Goal: Contribute content: Add original content to the website for others to see

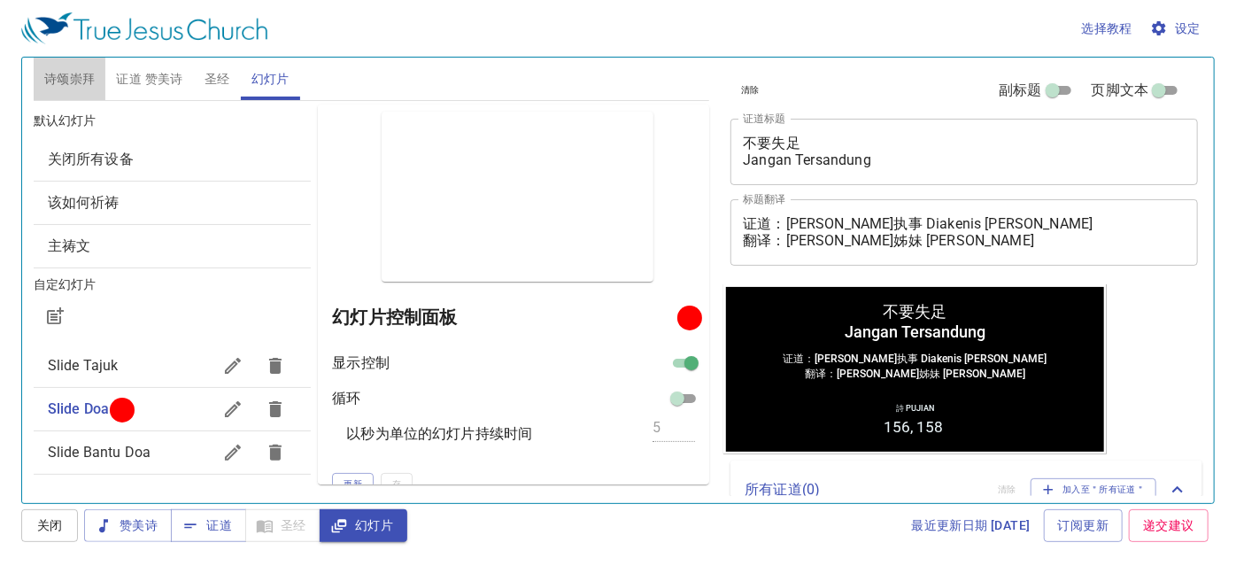
click at [96, 86] on button "诗颂崇拜" at bounding box center [70, 79] width 73 height 42
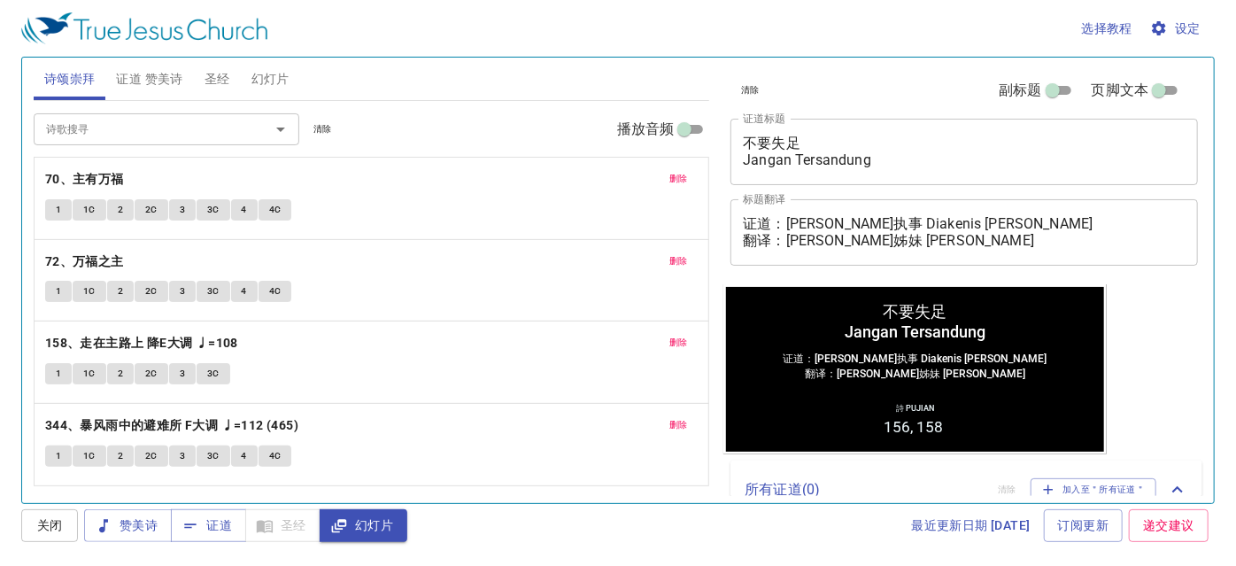
click at [678, 171] on span "删除" at bounding box center [678, 179] width 19 height 16
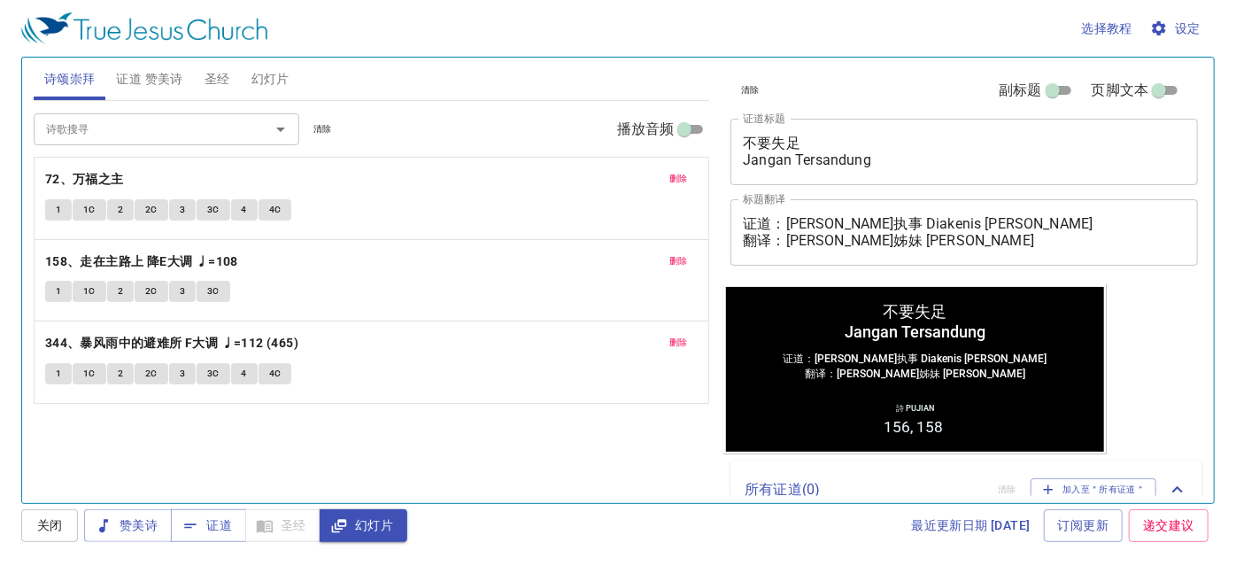
click at [681, 165] on div "删除 72、[DEMOGRAPHIC_DATA] 1 1C 2 2C 3 3C 4 4C" at bounding box center [372, 198] width 675 height 81
click at [679, 183] on span "删除" at bounding box center [678, 179] width 19 height 16
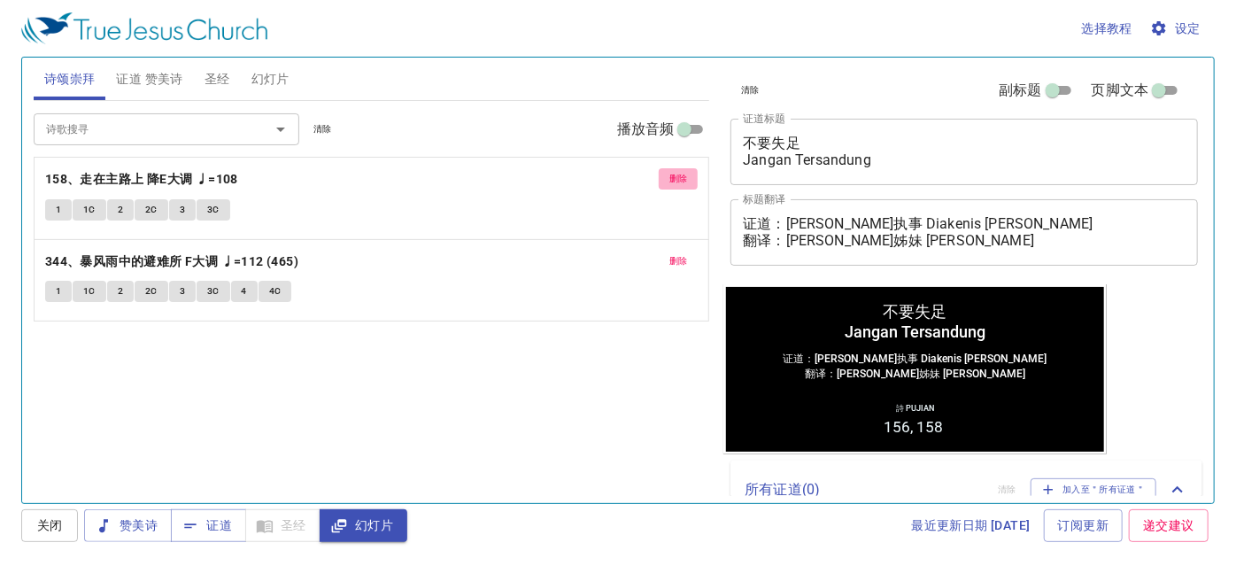
click at [679, 183] on span "删除" at bounding box center [678, 179] width 19 height 16
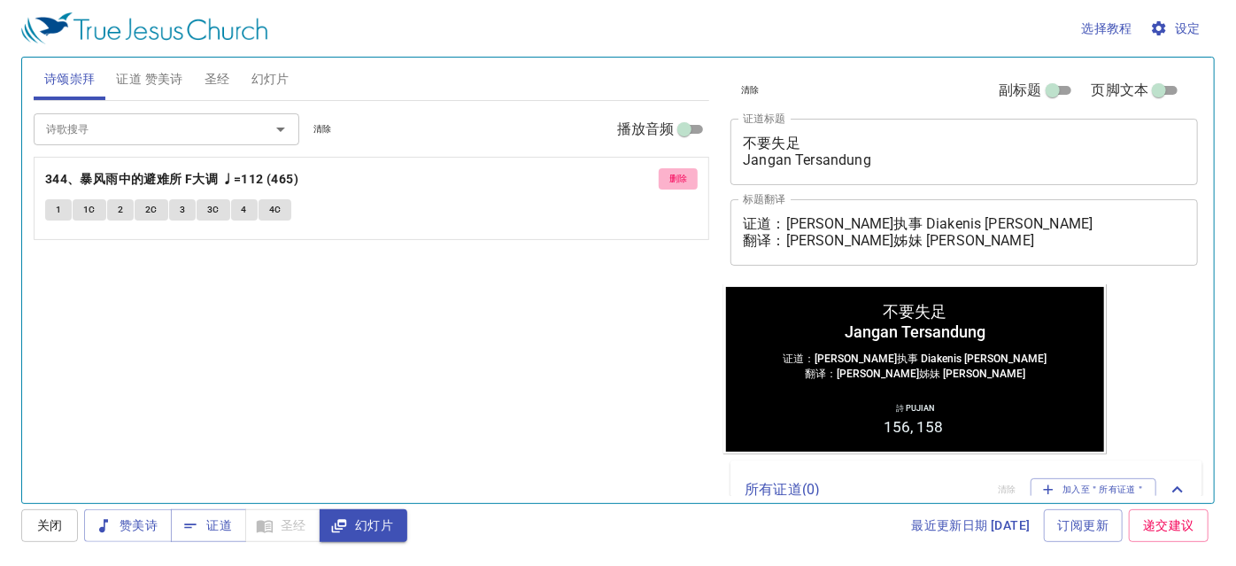
click at [679, 183] on span "删除" at bounding box center [678, 179] width 19 height 16
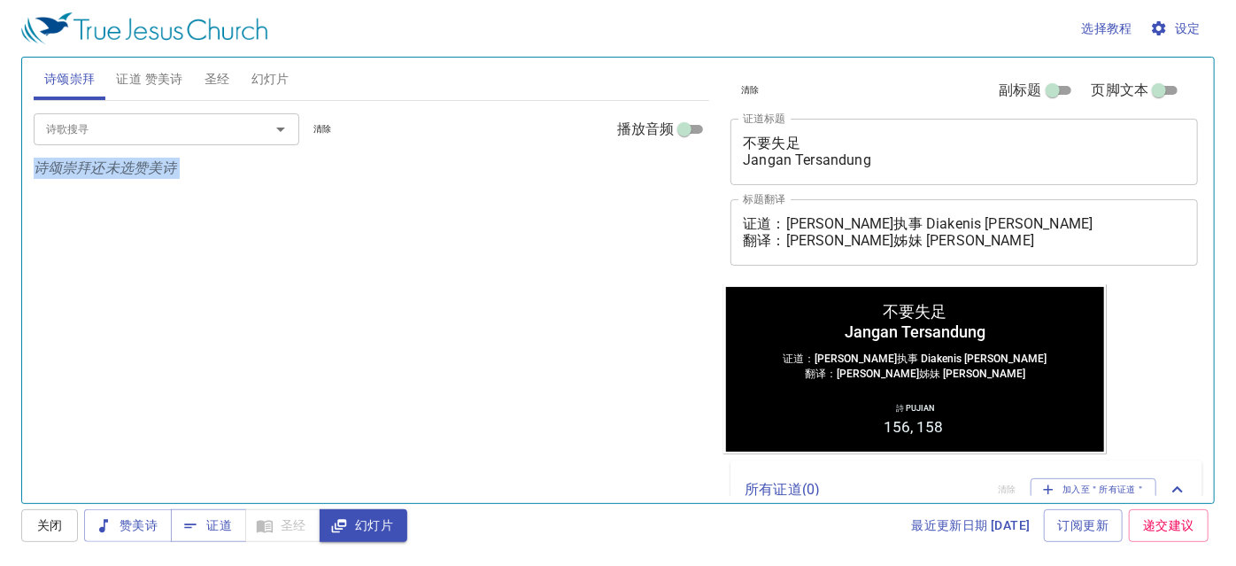
click at [679, 183] on div "诗歌搜寻 诗歌搜寻 清除 播放音频 诗颂崇拜还未选赞美诗" at bounding box center [372, 294] width 676 height 387
click at [136, 92] on button "证道 赞美诗" at bounding box center [149, 79] width 88 height 42
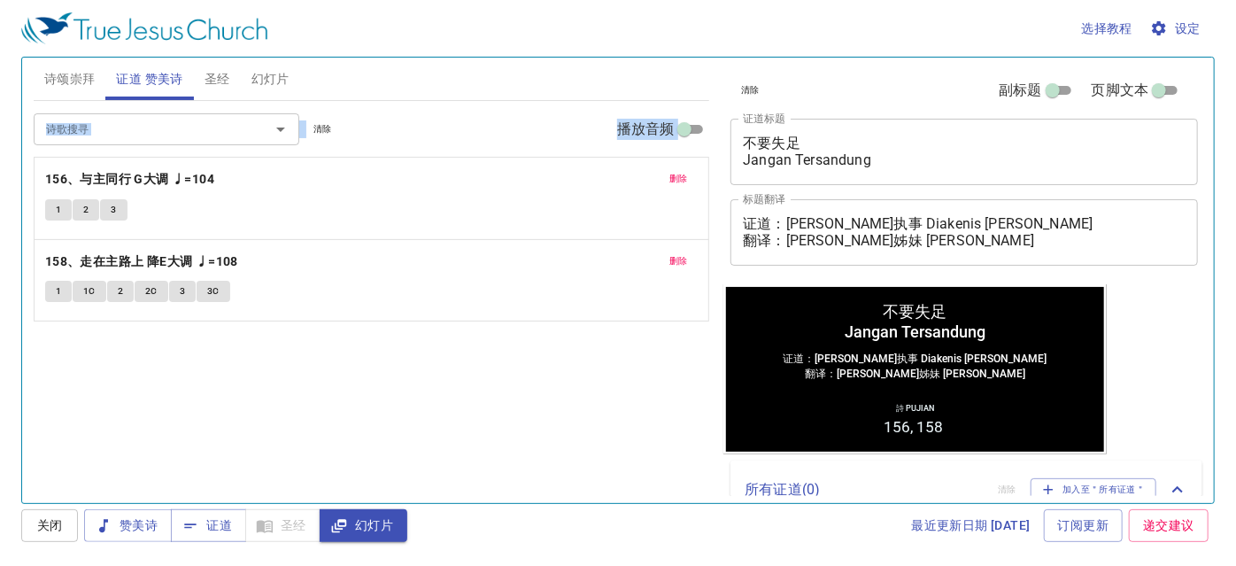
click at [670, 178] on span "删除" at bounding box center [678, 179] width 19 height 16
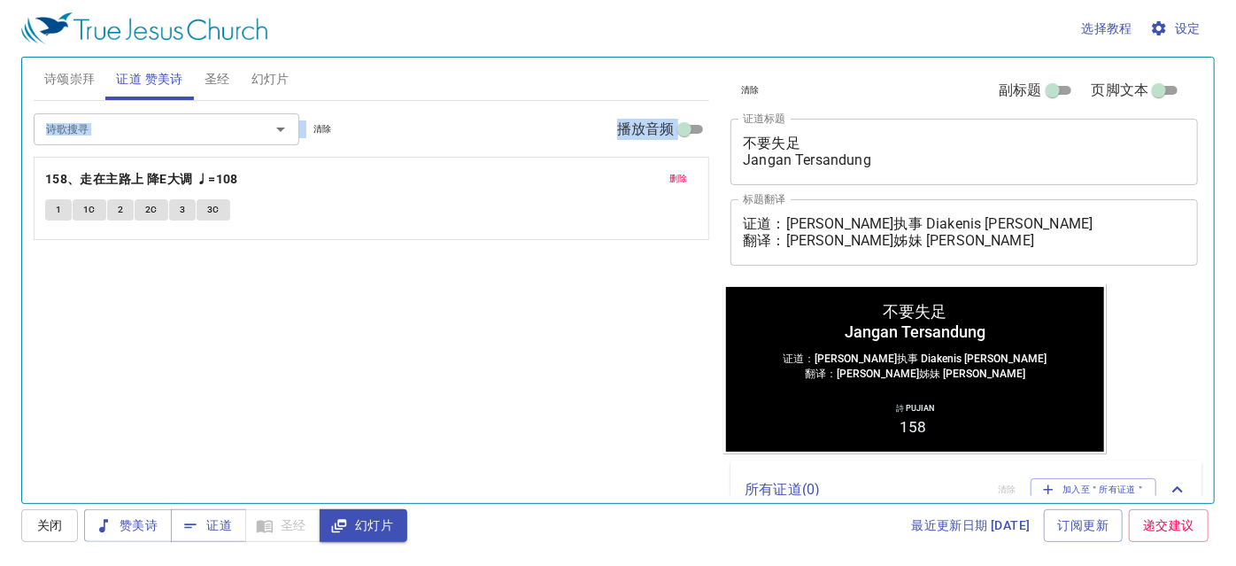
click at [670, 178] on span "删除" at bounding box center [678, 179] width 19 height 16
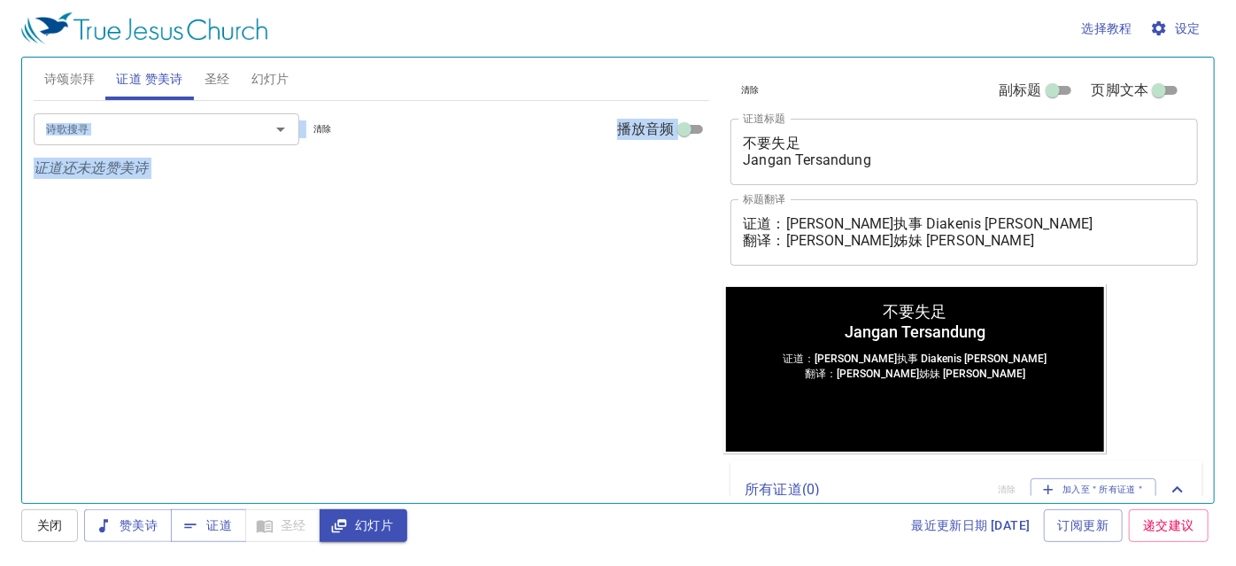
click at [178, 143] on div "诗歌搜寻" at bounding box center [167, 128] width 266 height 31
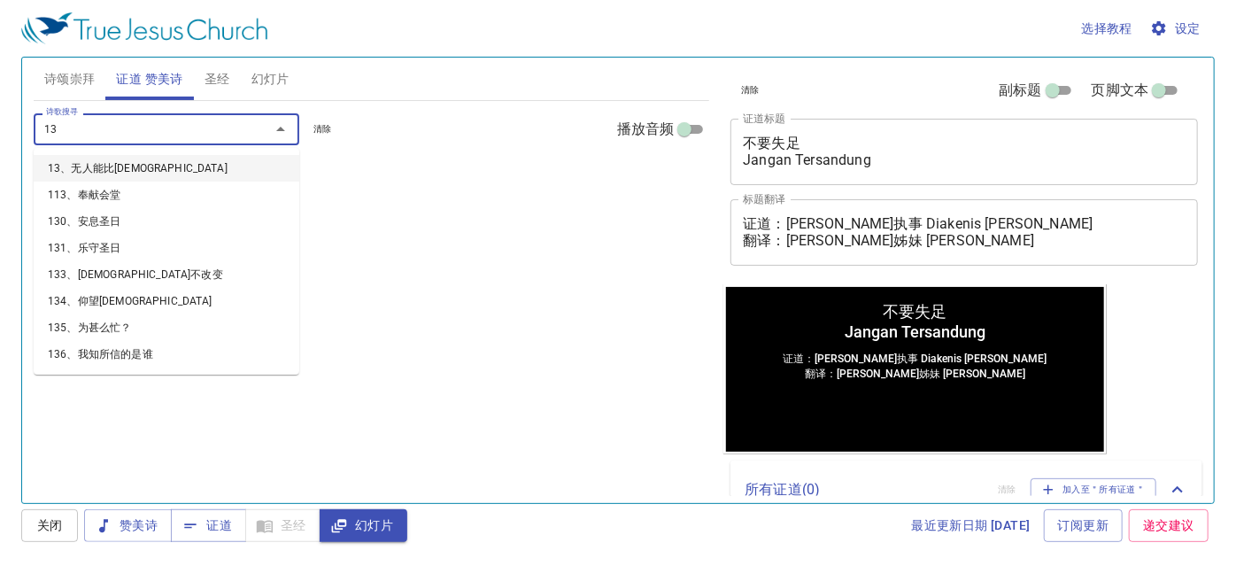
type input "130"
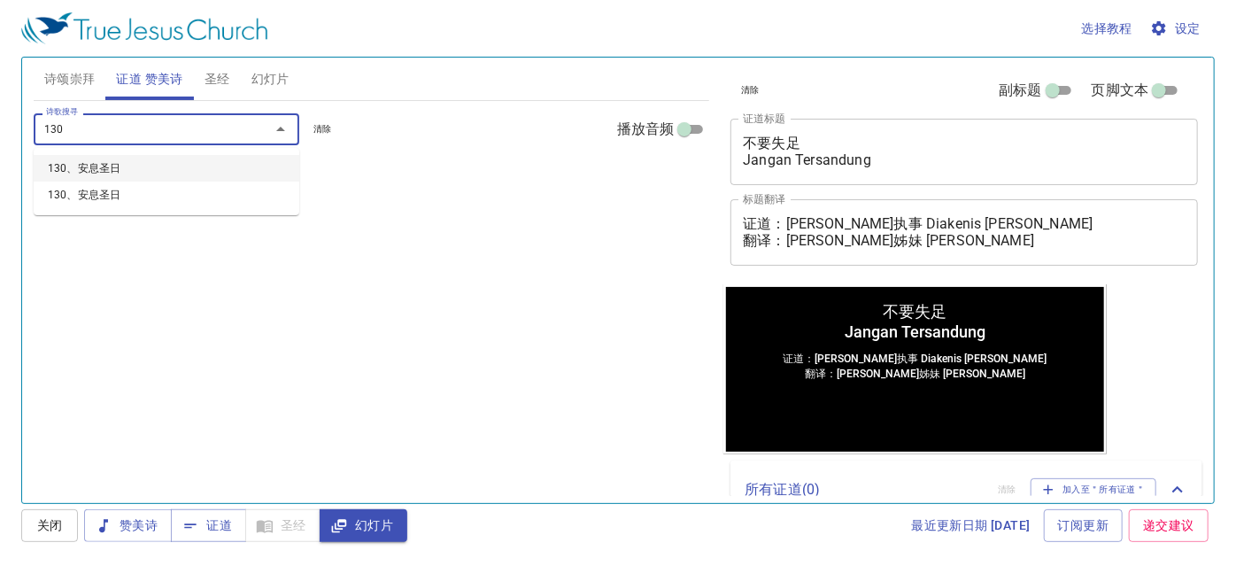
click at [156, 169] on li "130、安息圣日" at bounding box center [167, 168] width 266 height 27
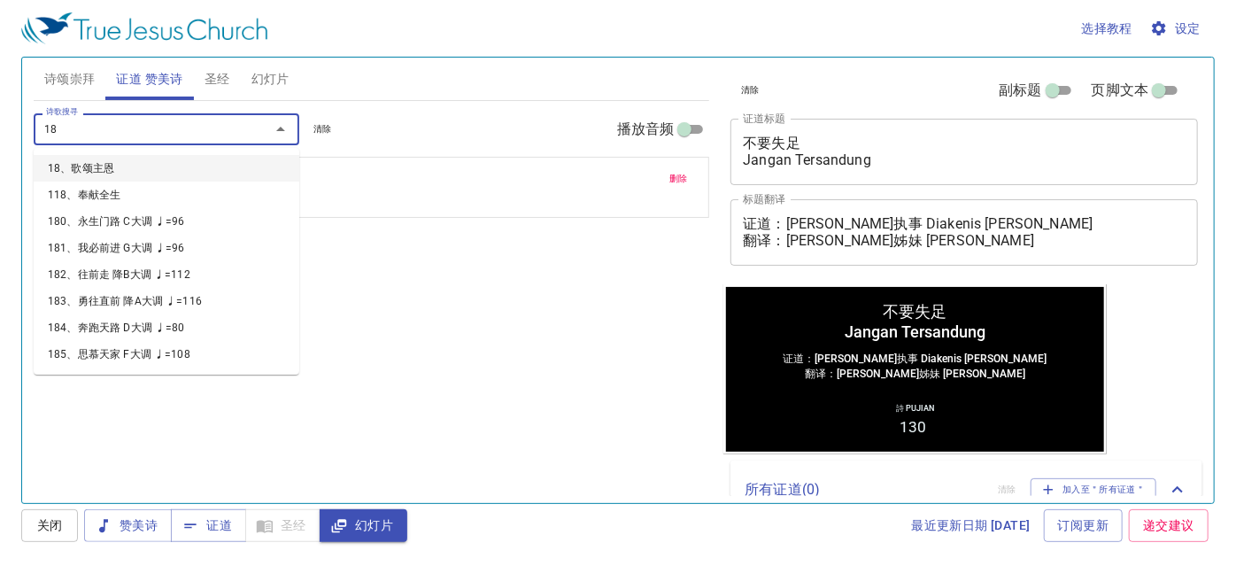
type input "185"
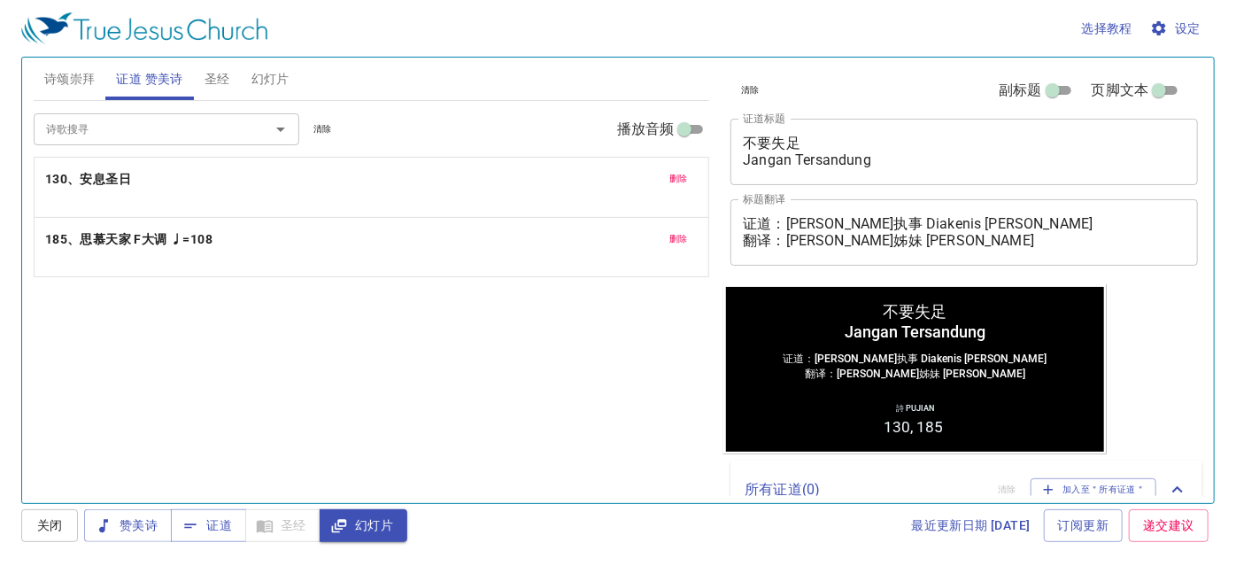
drag, startPoint x: 880, startPoint y: 169, endPoint x: 752, endPoint y: 163, distance: 128.5
click at [752, 163] on div "不要失足 Jangan Tersandung x 证道标题" at bounding box center [963, 152] width 467 height 66
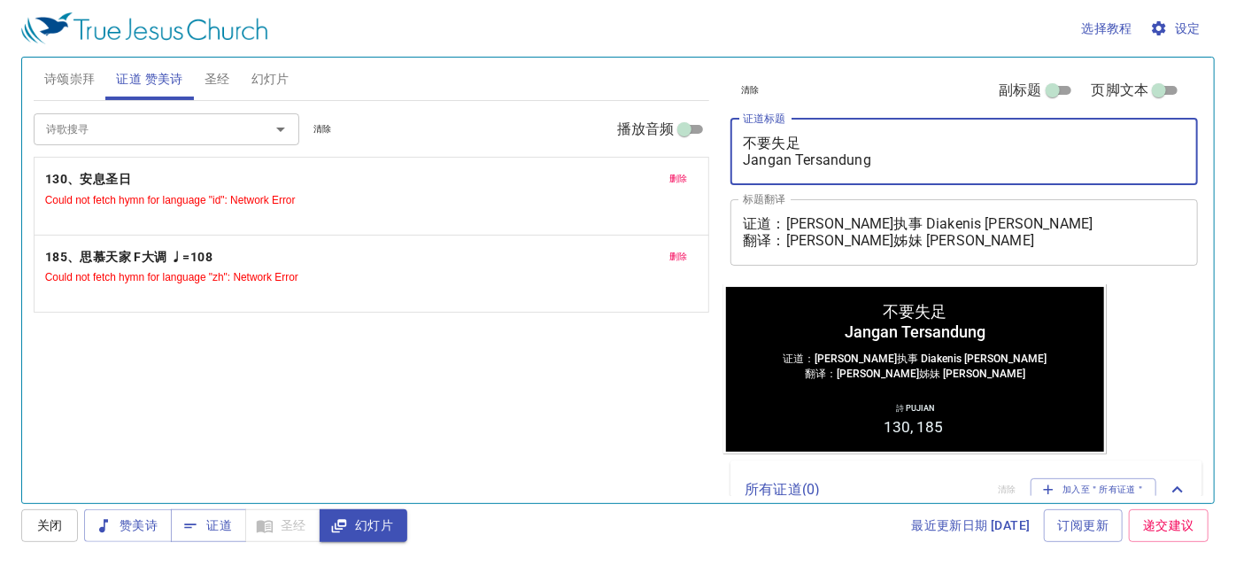
drag, startPoint x: 892, startPoint y: 162, endPoint x: 728, endPoint y: 161, distance: 164.7
click at [733, 161] on div "不要失足 Jangan Tersandung x 证道标题" at bounding box center [963, 152] width 467 height 66
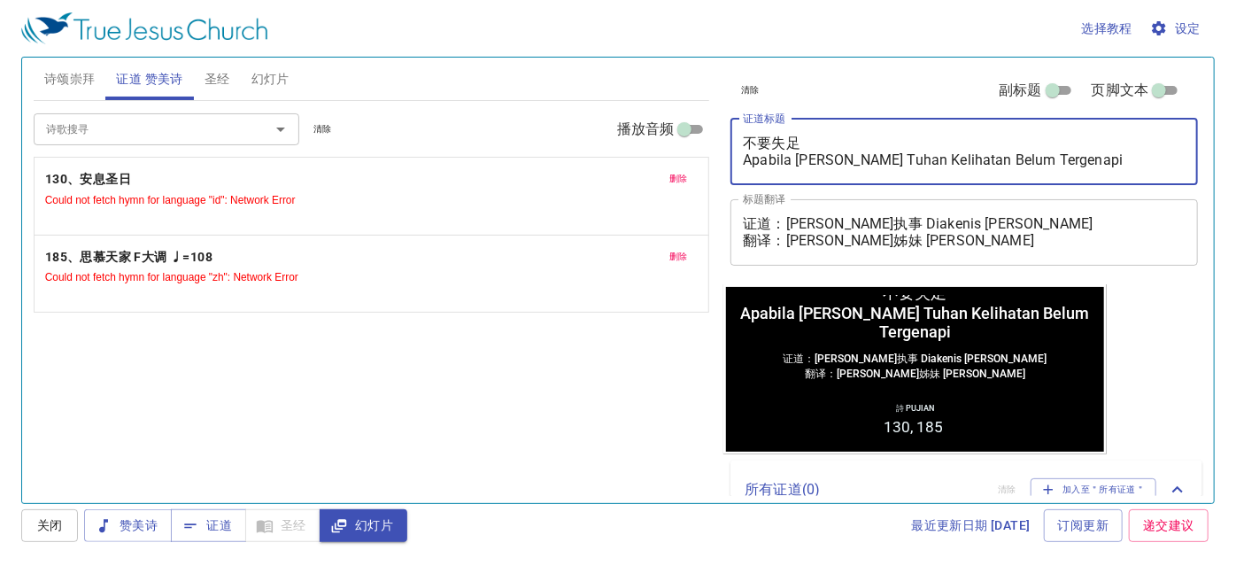
click at [807, 138] on textarea "不要失足 Apabila [PERSON_NAME] Tuhan Kelihatan Belum Tergenapi" at bounding box center [964, 152] width 443 height 34
type textarea "不要失足 Apabila [PERSON_NAME] Tuhan Kelihatan Belum Tergenapi"
click at [1029, 227] on textarea "证道：[PERSON_NAME]执事 Diakenis [PERSON_NAME] 翻译：[PERSON_NAME]姊妹 [PERSON_NAME]" at bounding box center [964, 232] width 443 height 34
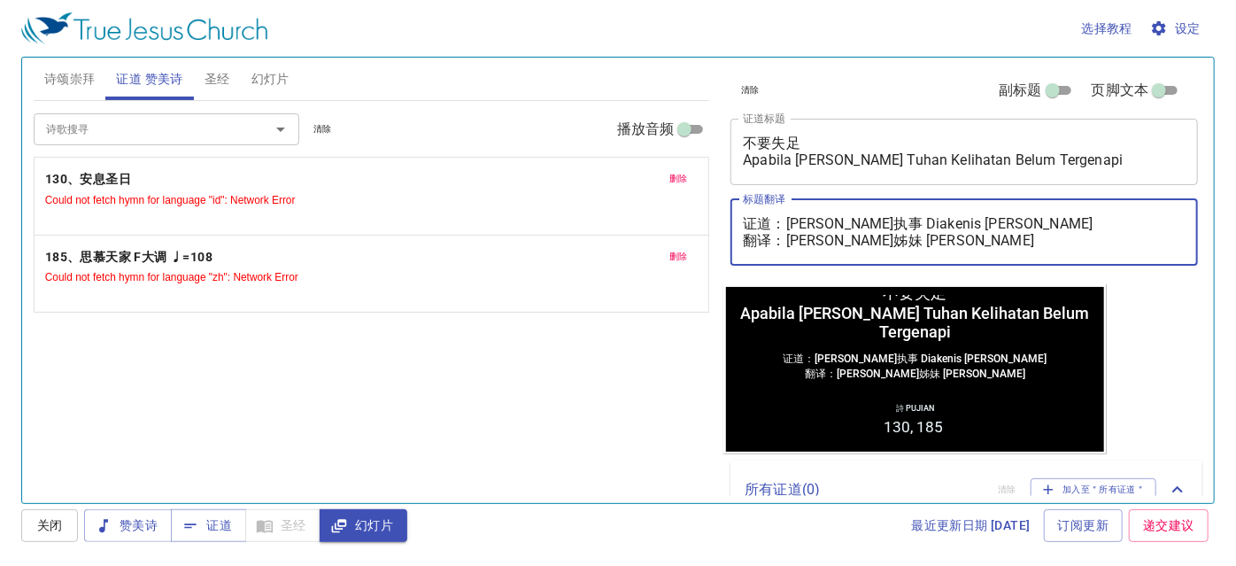
click at [1050, 221] on textarea "证道：[PERSON_NAME]执事 Diakenis [PERSON_NAME] 翻译：[PERSON_NAME]姊妹 [PERSON_NAME]" at bounding box center [964, 232] width 443 height 34
click at [1041, 221] on textarea "证道：[PERSON_NAME]执事 Diakenis [PERSON_NAME] 翻译：[PERSON_NAME]姊妹 [PERSON_NAME]" at bounding box center [964, 232] width 443 height 34
drag, startPoint x: 1041, startPoint y: 221, endPoint x: 787, endPoint y: 221, distance: 254.1
click at [787, 221] on textarea "证道：[PERSON_NAME]执事 Diakenis [PERSON_NAME] 翻译：[PERSON_NAME]姊妹 [PERSON_NAME]" at bounding box center [964, 232] width 443 height 34
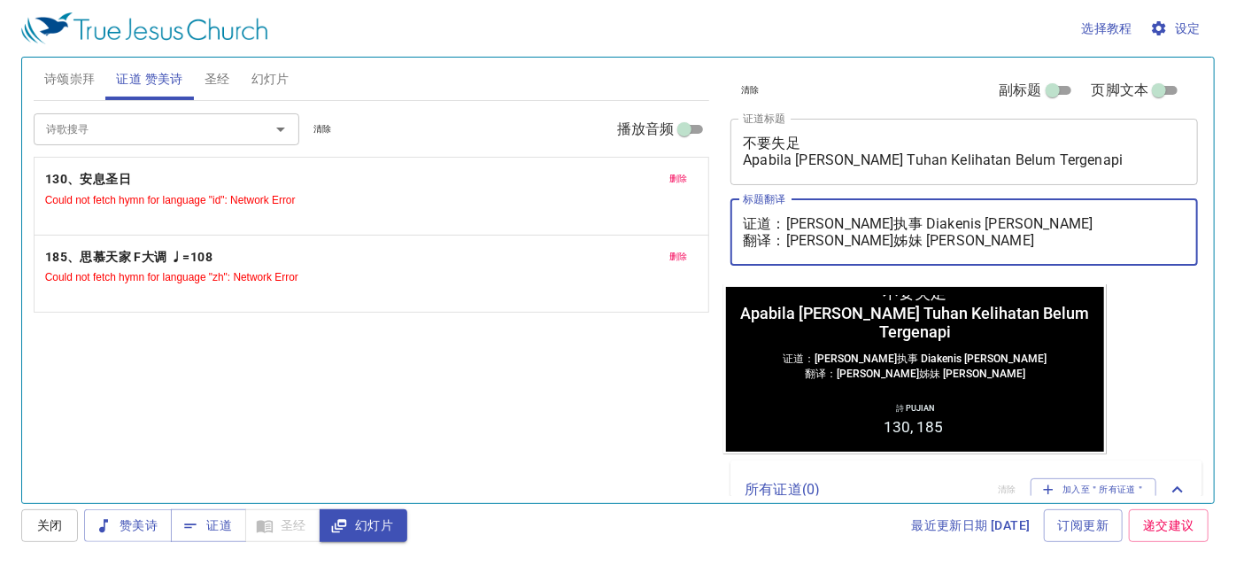
paste textarea "[PERSON_NAME]基传道 Pendeta [PERSON_NAME]"
click at [1012, 233] on textarea "证道：[PERSON_NAME]基传道 [PERSON_NAME] 翻译：[PERSON_NAME]姊妹 [PERSON_NAME]" at bounding box center [964, 232] width 443 height 34
type textarea "证道：[PERSON_NAME]基传道 [PERSON_NAME] 翻译：[PERSON_NAME]姊妹 [PERSON_NAME]"
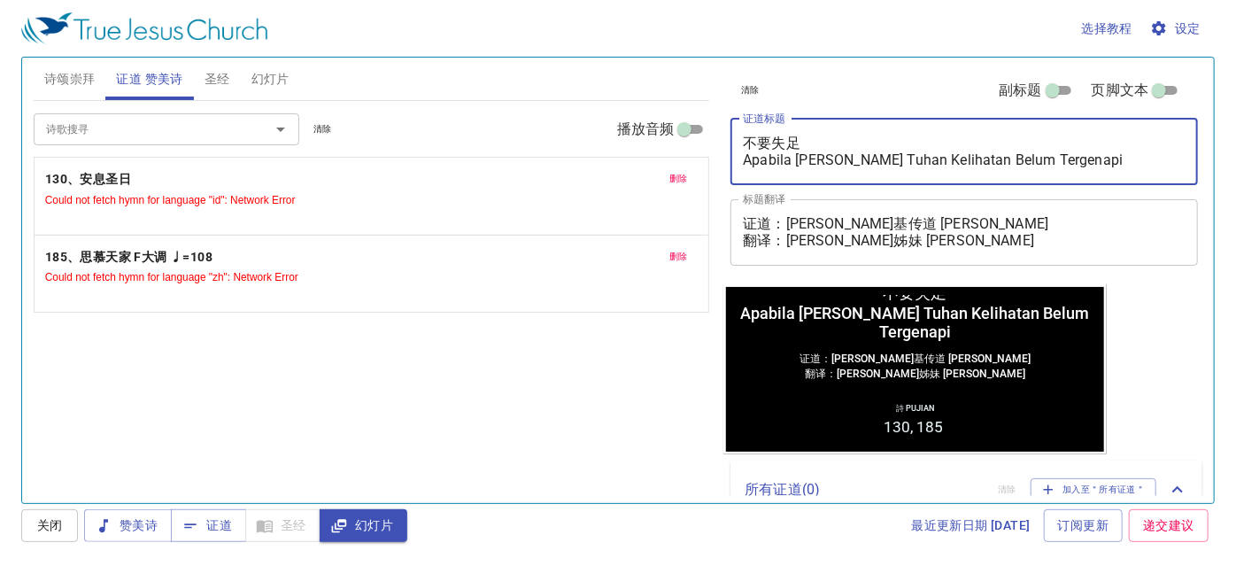
drag, startPoint x: 832, startPoint y: 146, endPoint x: 692, endPoint y: 129, distance: 140.9
click at [692, 129] on div "诗颂崇拜 证道 赞美诗 圣经 幻灯片 诗歌搜寻 诗歌搜寻 清除 播放音频 诗颂崇拜还未选赞美诗 诗歌搜寻 诗歌搜寻 清除 播放音频 删除 130、安息圣日 C…" at bounding box center [618, 272] width 1183 height 445
type textarea "当[DEMOGRAPHIC_DATA] Apabila [PERSON_NAME] Tuhan Kelihatan Belum Tergenapi"
click at [257, 197] on small "Could not fetch hymn for language "id": Network Error" at bounding box center [170, 200] width 251 height 12
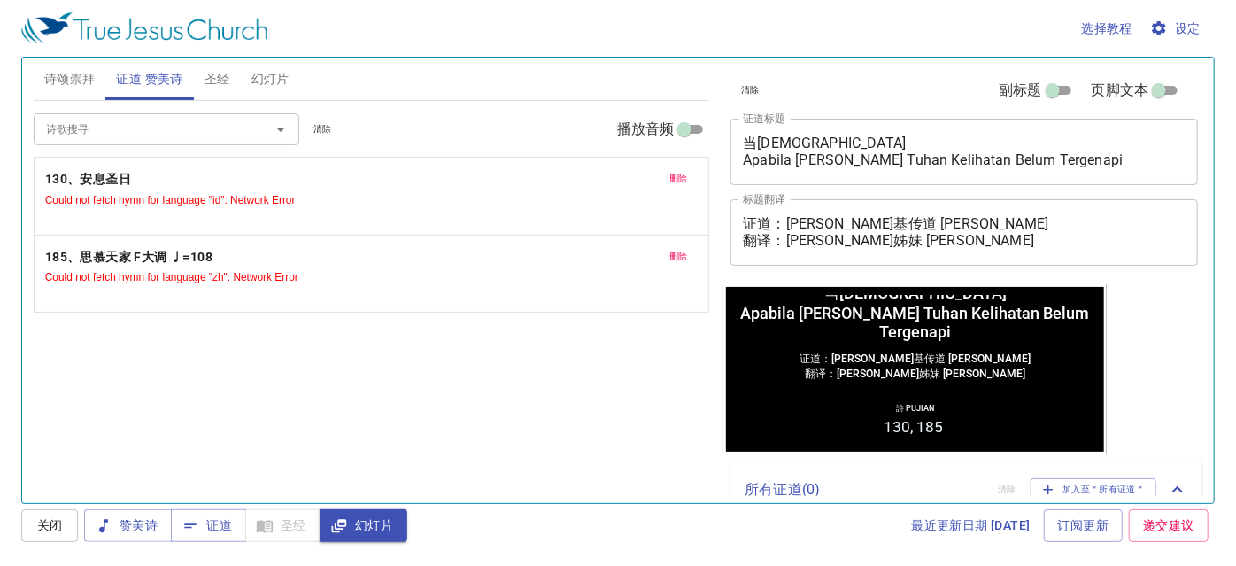
click at [677, 177] on span "删除" at bounding box center [678, 179] width 19 height 16
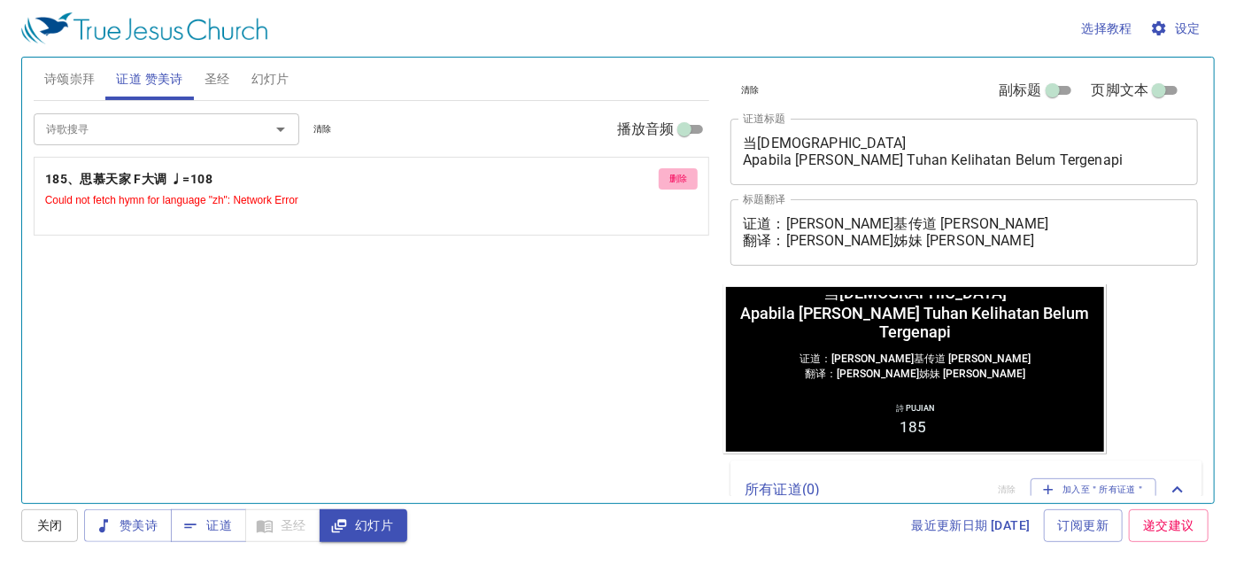
click at [677, 178] on span "删除" at bounding box center [678, 179] width 19 height 16
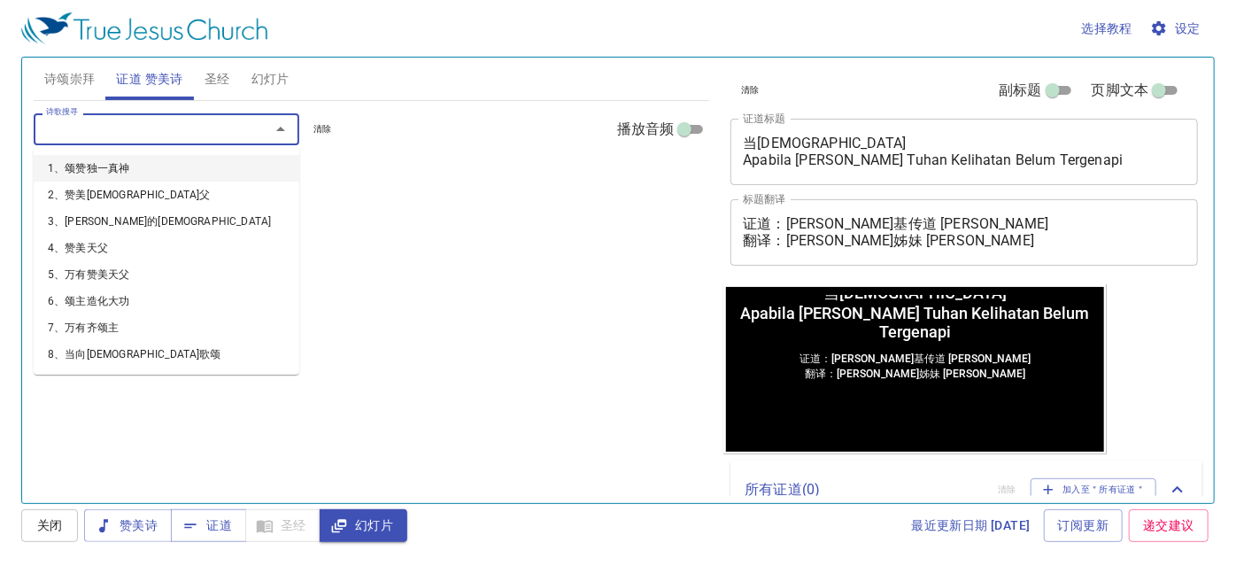
click at [197, 129] on input "诗歌搜寻" at bounding box center [140, 129] width 203 height 20
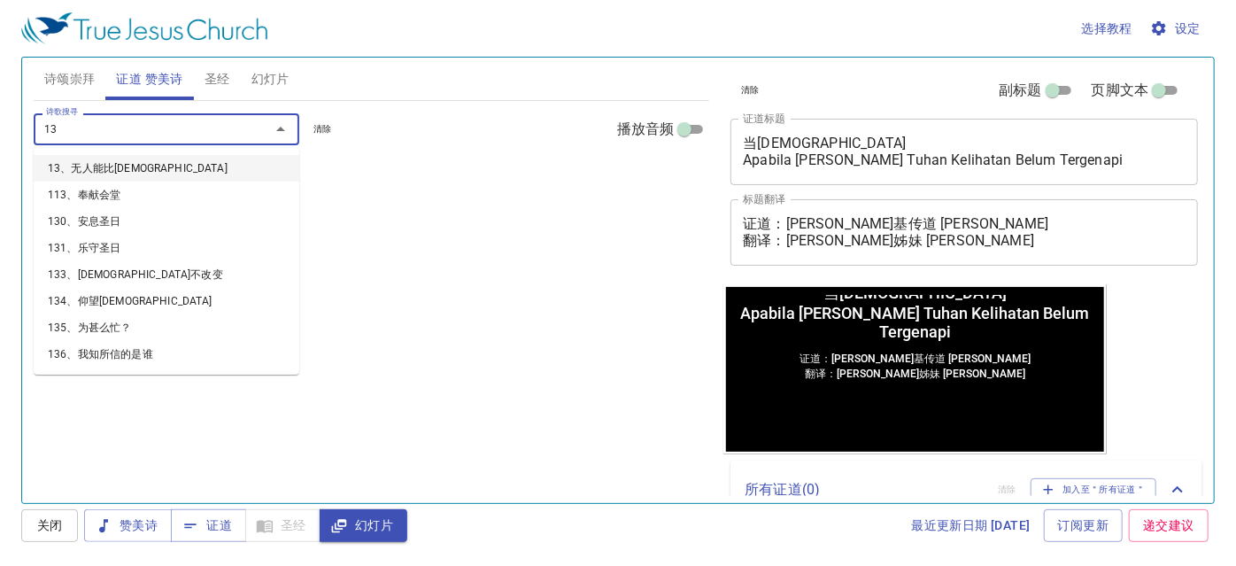
type input "130"
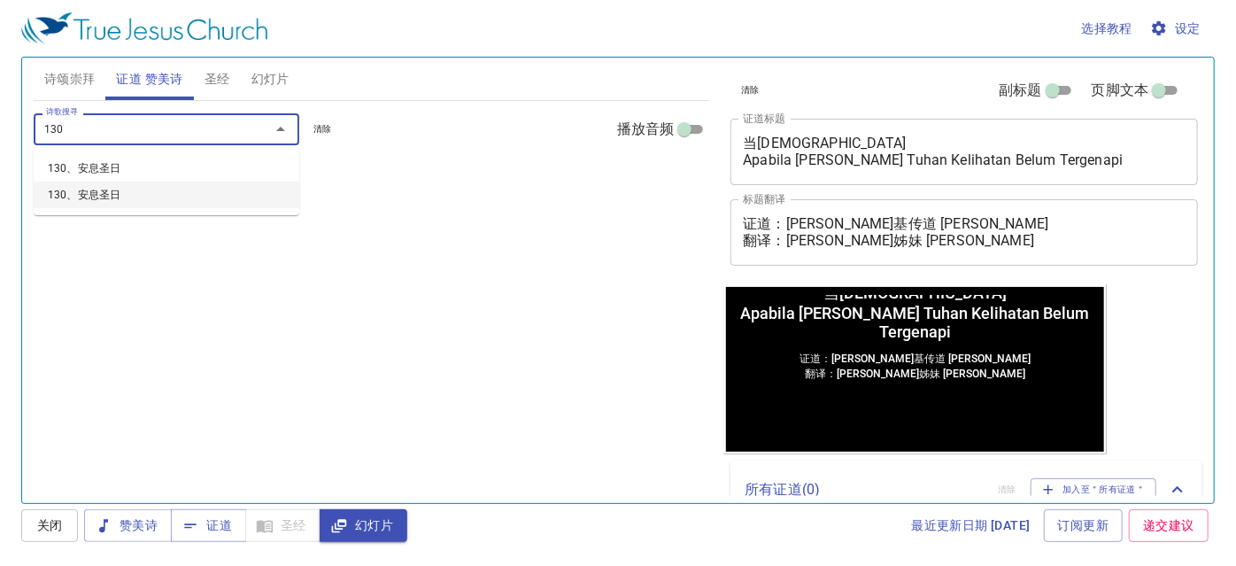
click at [0, 0] on li "130、安息圣日" at bounding box center [0, 0] width 0 height 0
click at [204, 126] on input "诗歌搜寻" at bounding box center [140, 129] width 203 height 20
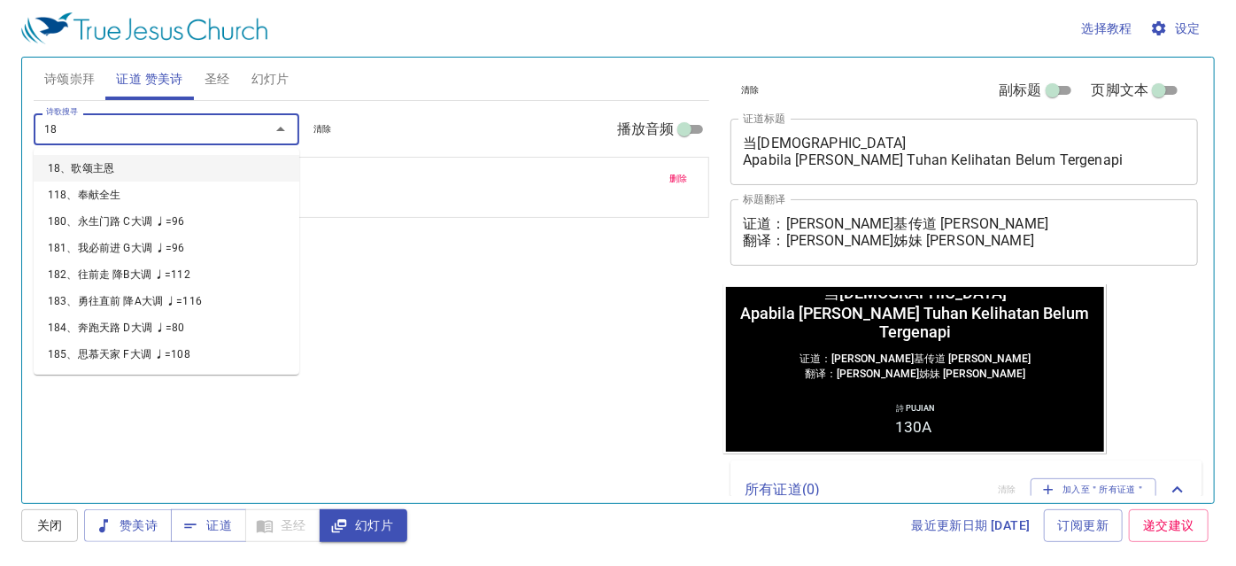
type input "185"
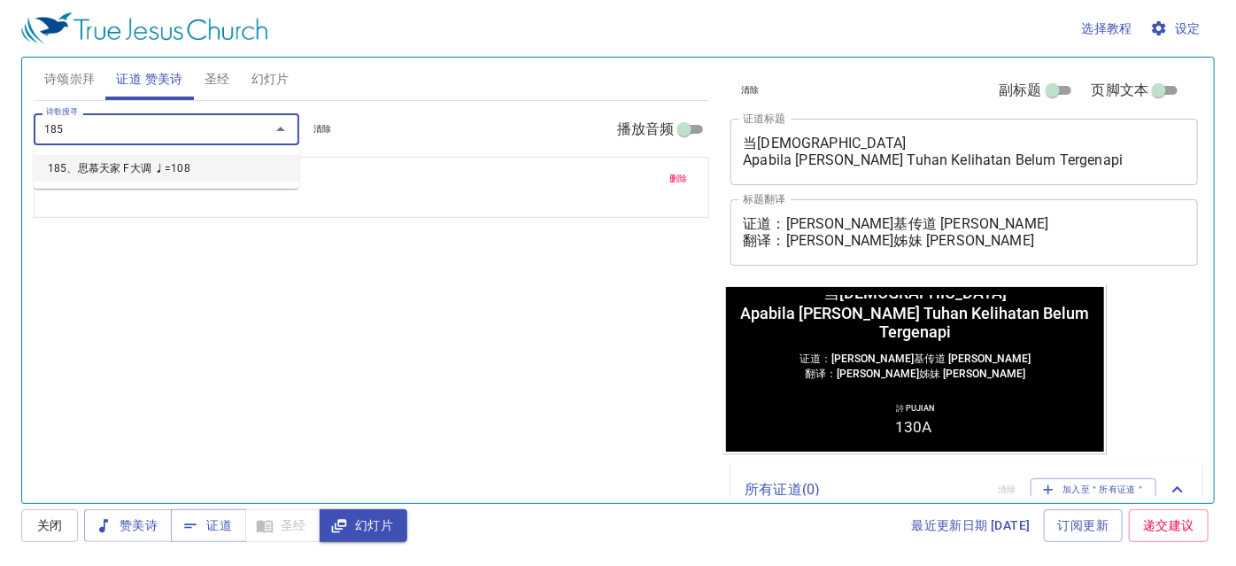
click at [210, 162] on li "185、思慕天家 F大调 ♩=108" at bounding box center [167, 168] width 266 height 27
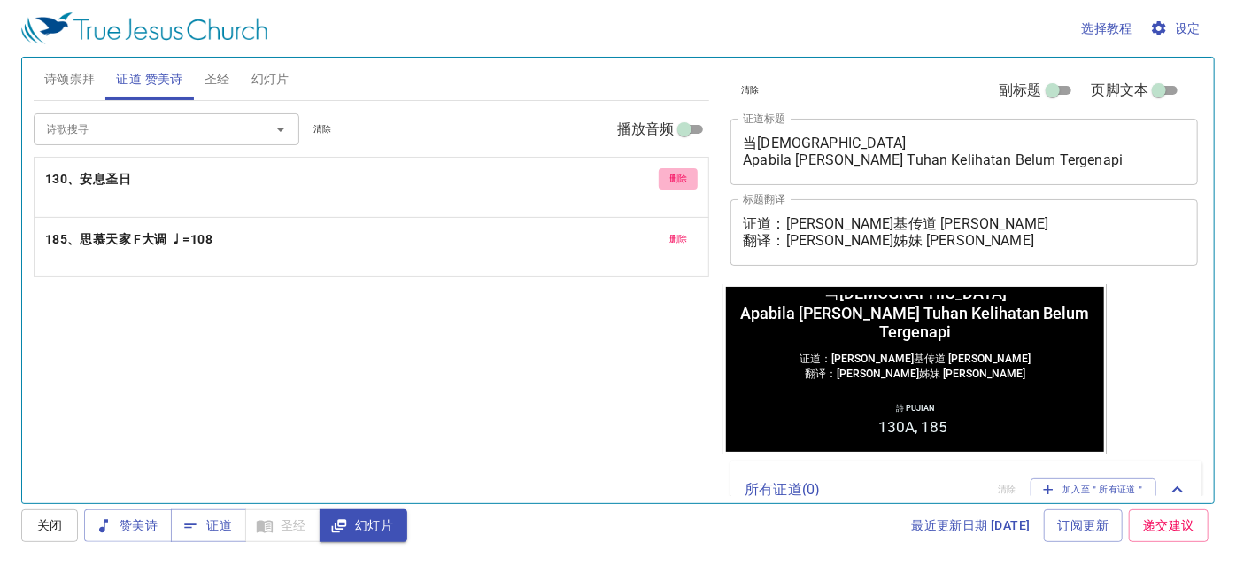
click at [681, 188] on button "删除" at bounding box center [679, 178] width 40 height 21
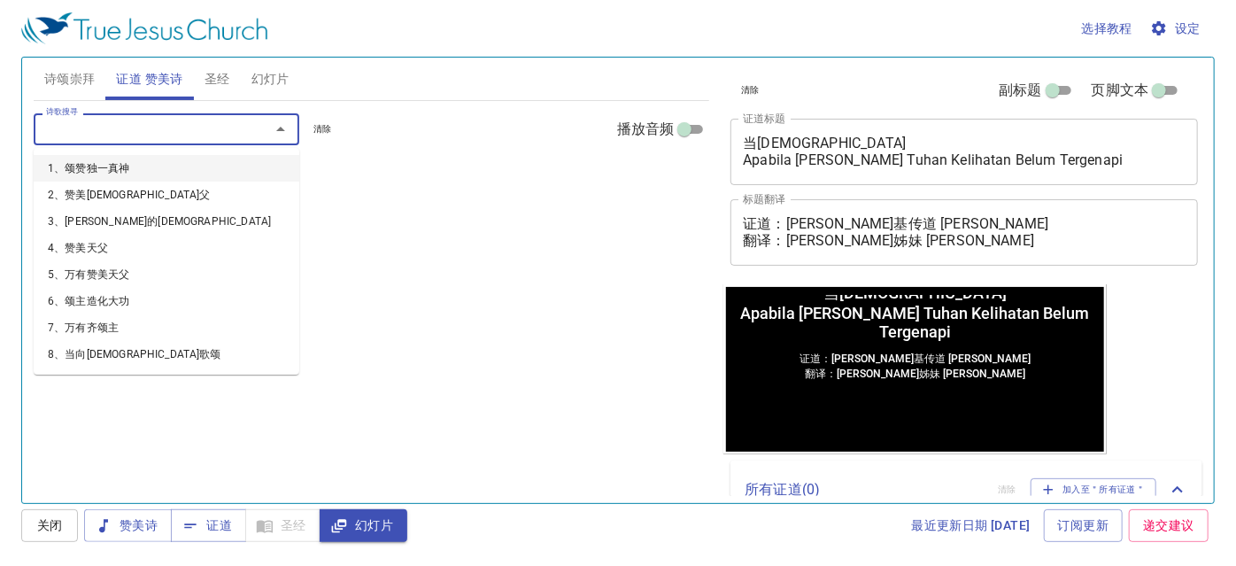
click at [210, 120] on input "诗歌搜寻" at bounding box center [140, 129] width 203 height 20
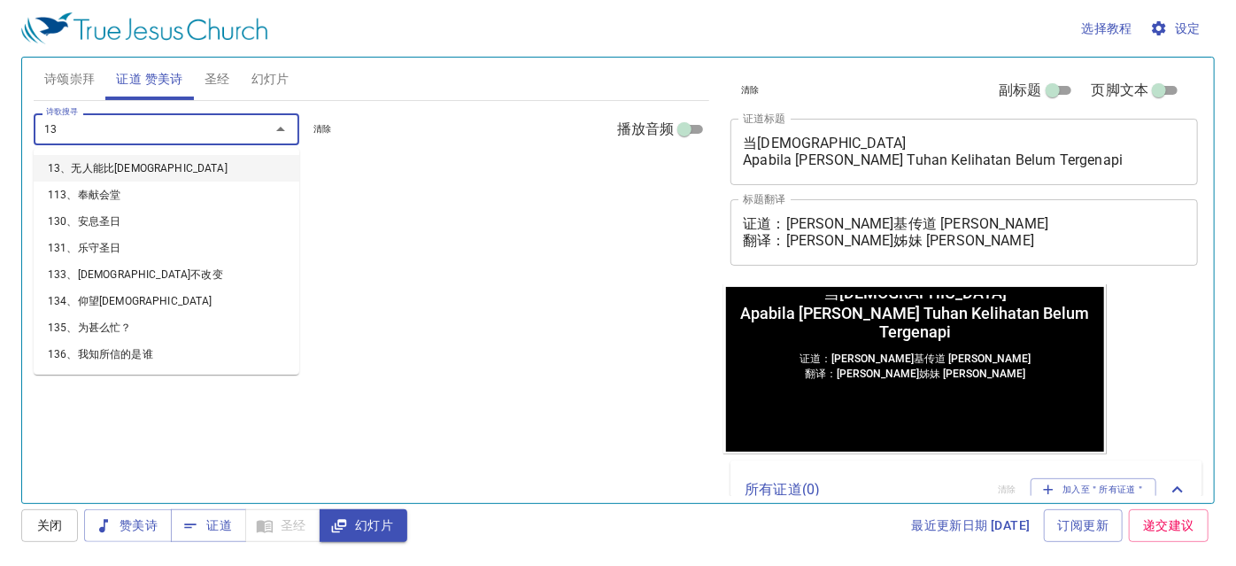
type input "130"
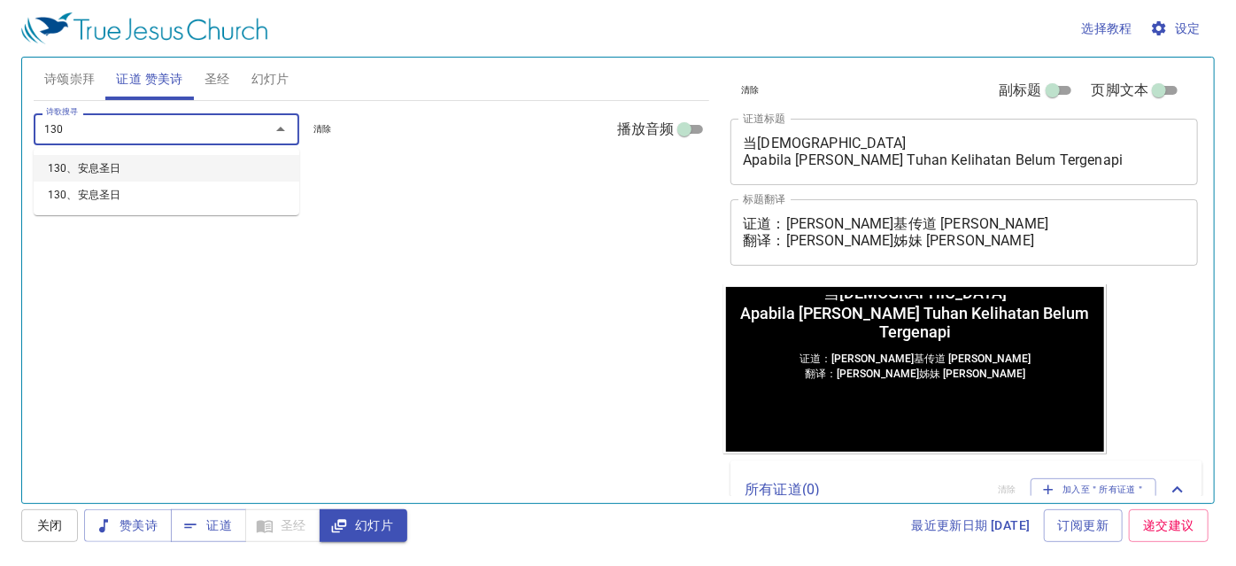
click at [0, 0] on li "130、安息圣日" at bounding box center [0, 0] width 0 height 0
click at [214, 117] on div "诗歌搜寻" at bounding box center [167, 128] width 266 height 31
click at [214, 129] on input "诗歌搜寻" at bounding box center [140, 129] width 203 height 20
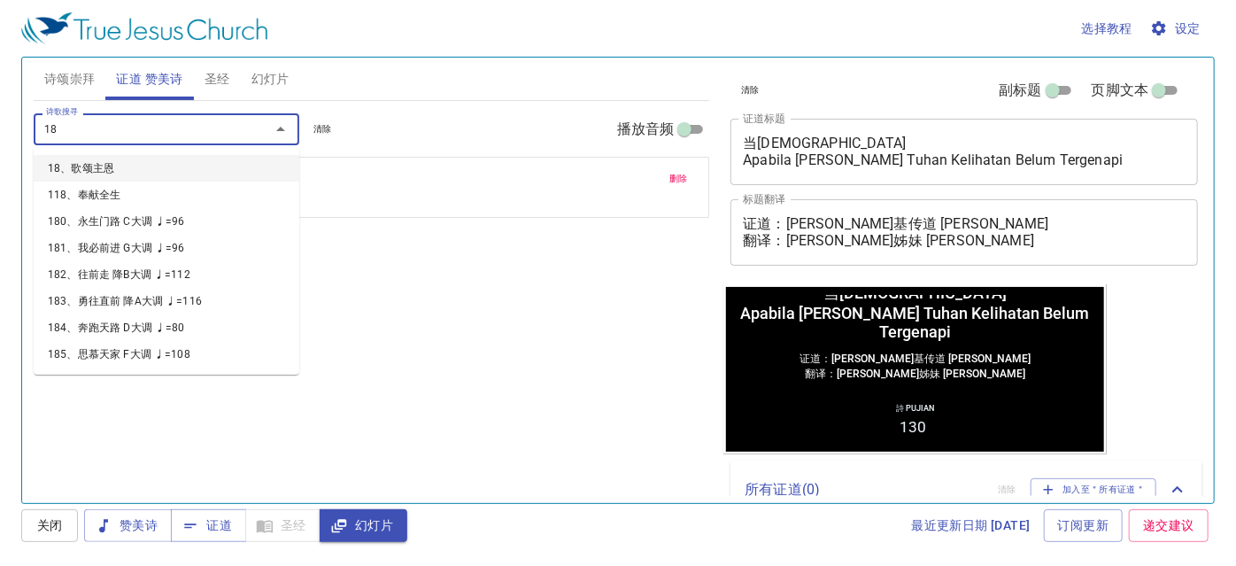
type input "185"
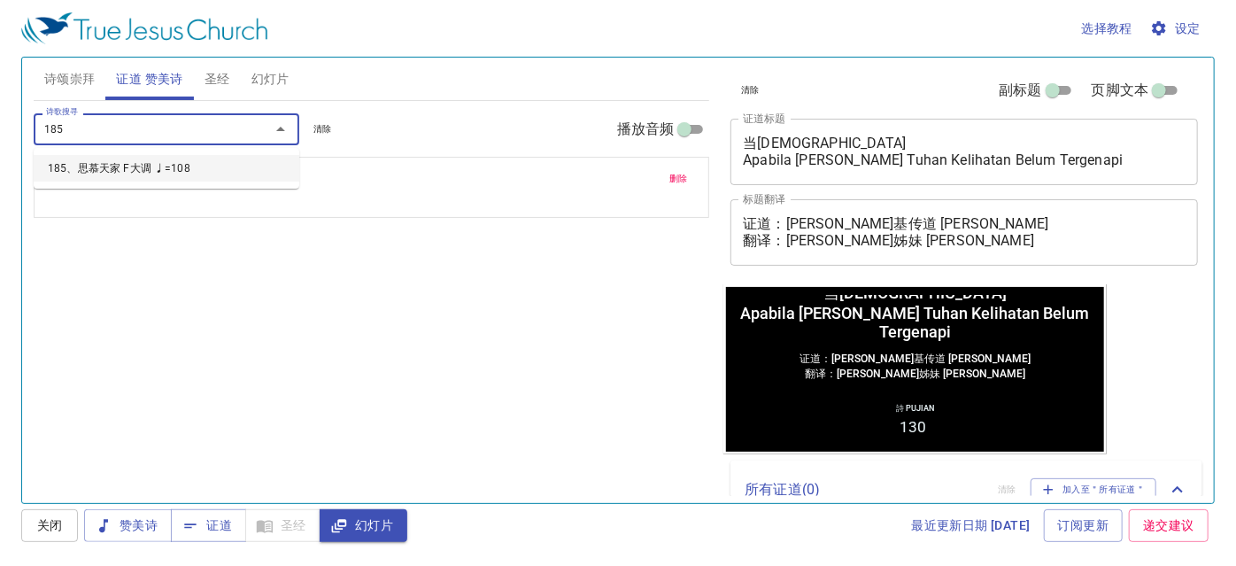
click at [243, 166] on li "185、思慕天家 F大调 ♩=108" at bounding box center [167, 168] width 266 height 27
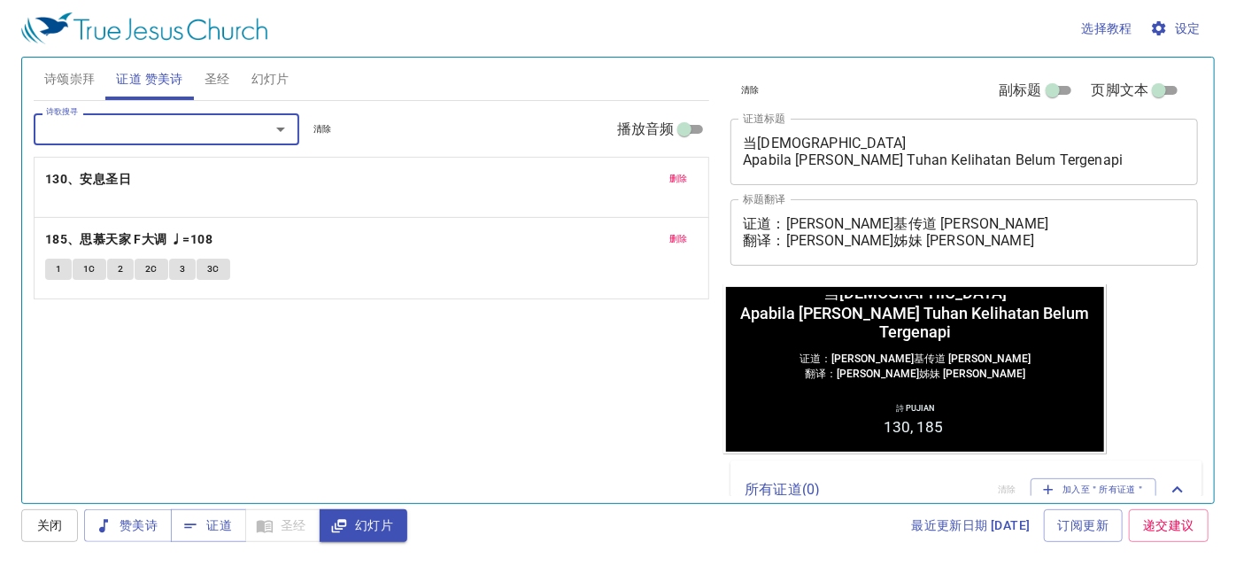
click at [135, 183] on p "130、安息圣日" at bounding box center [371, 179] width 653 height 22
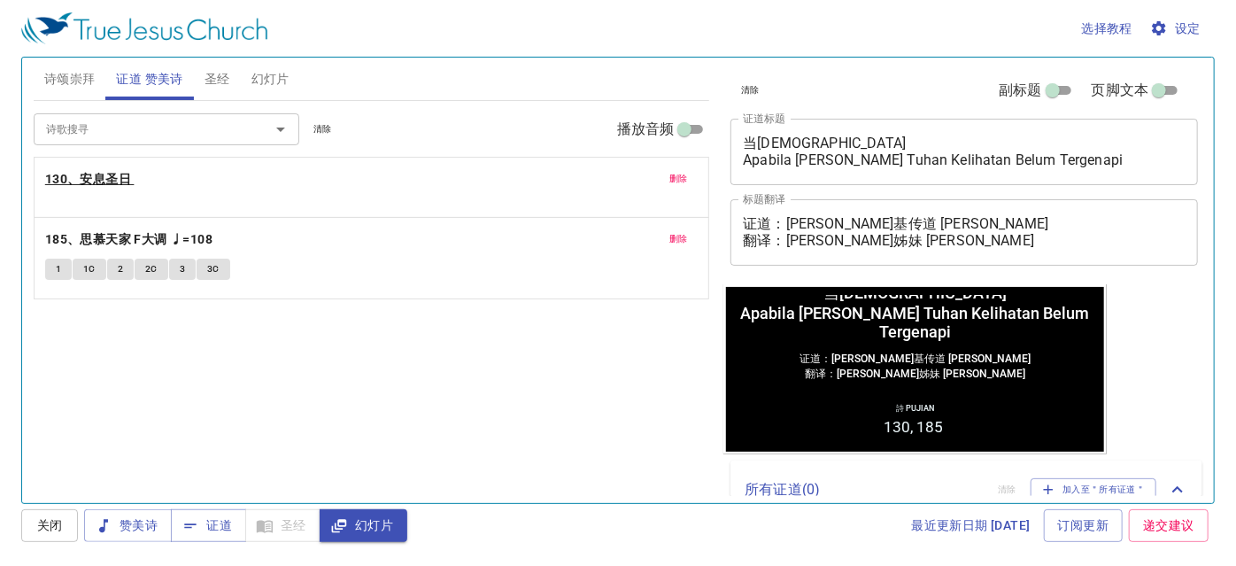
click at [122, 178] on b "130、安息圣日" at bounding box center [88, 179] width 86 height 22
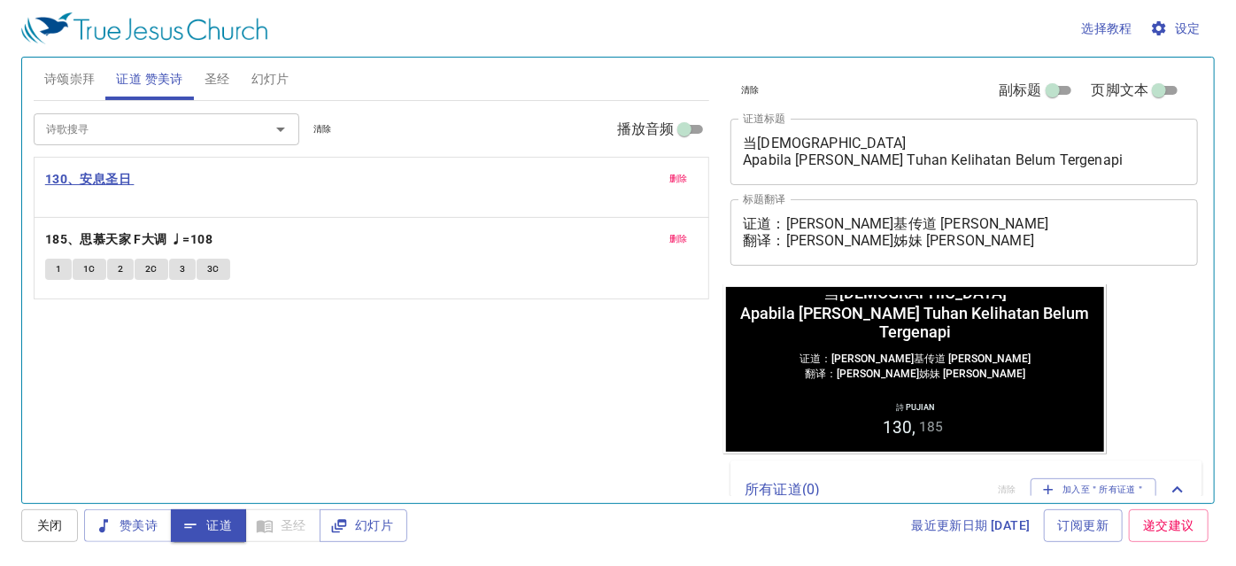
click at [122, 179] on b "130、安息圣日" at bounding box center [88, 179] width 86 height 22
click at [260, 81] on span "幻灯片" at bounding box center [270, 79] width 38 height 22
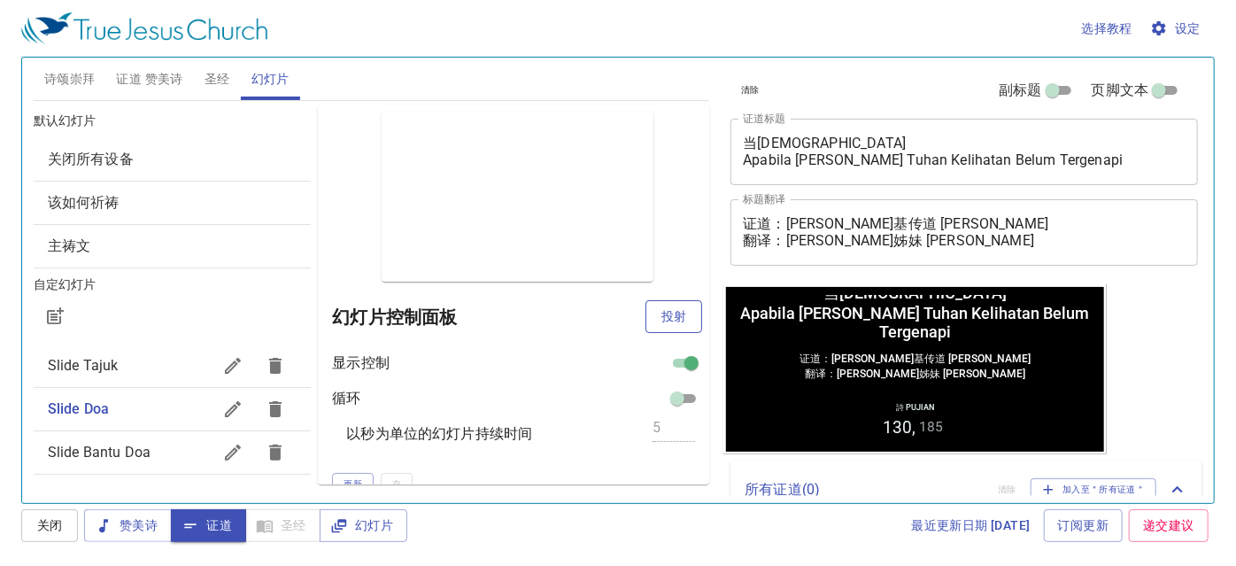
drag, startPoint x: 642, startPoint y: 290, endPoint x: 641, endPoint y: 303, distance: 12.4
click at [641, 297] on div "预览 幻灯片控制面板 投射 显示控制 循环 以秒为单位的幻灯片持续时间 5 更新 存" at bounding box center [513, 294] width 391 height 380
click at [645, 311] on button "投射" at bounding box center [673, 316] width 57 height 33
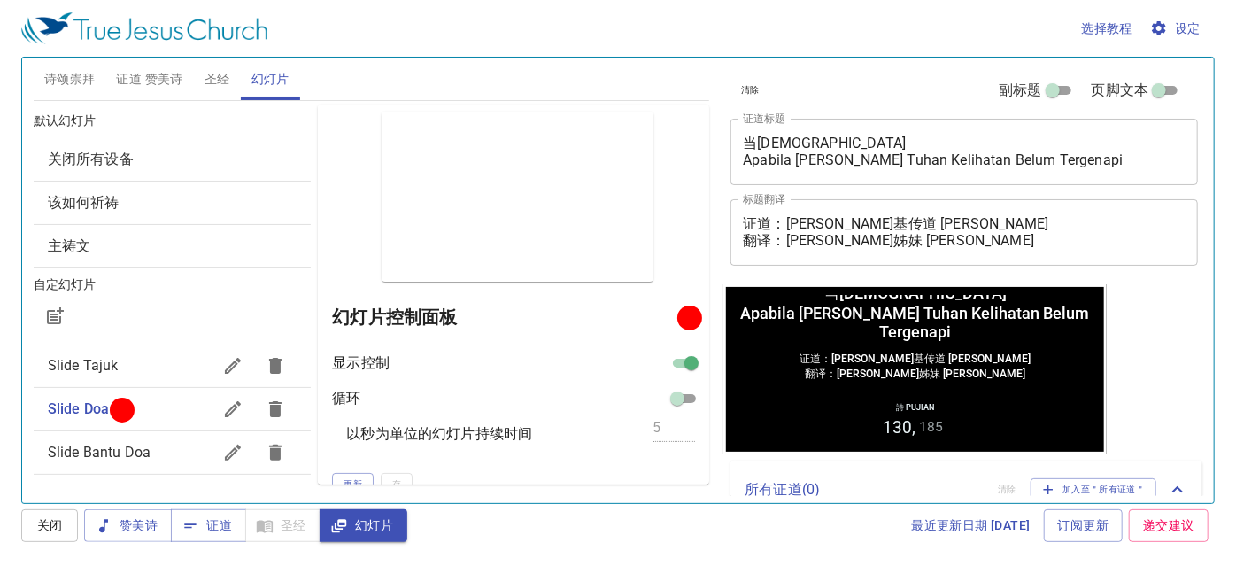
click at [644, 312] on h6 "幻灯片控制面板" at bounding box center [507, 317] width 351 height 28
click at [65, 71] on span "诗颂崇拜" at bounding box center [69, 79] width 51 height 22
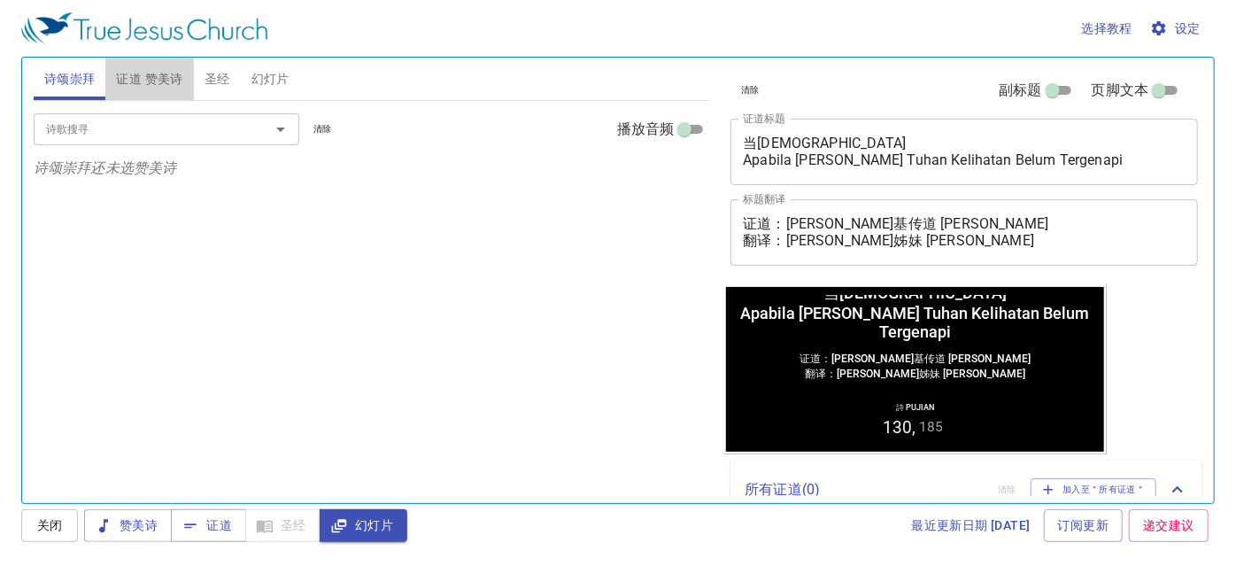
click at [171, 87] on span "证道 赞美诗" at bounding box center [149, 79] width 66 height 22
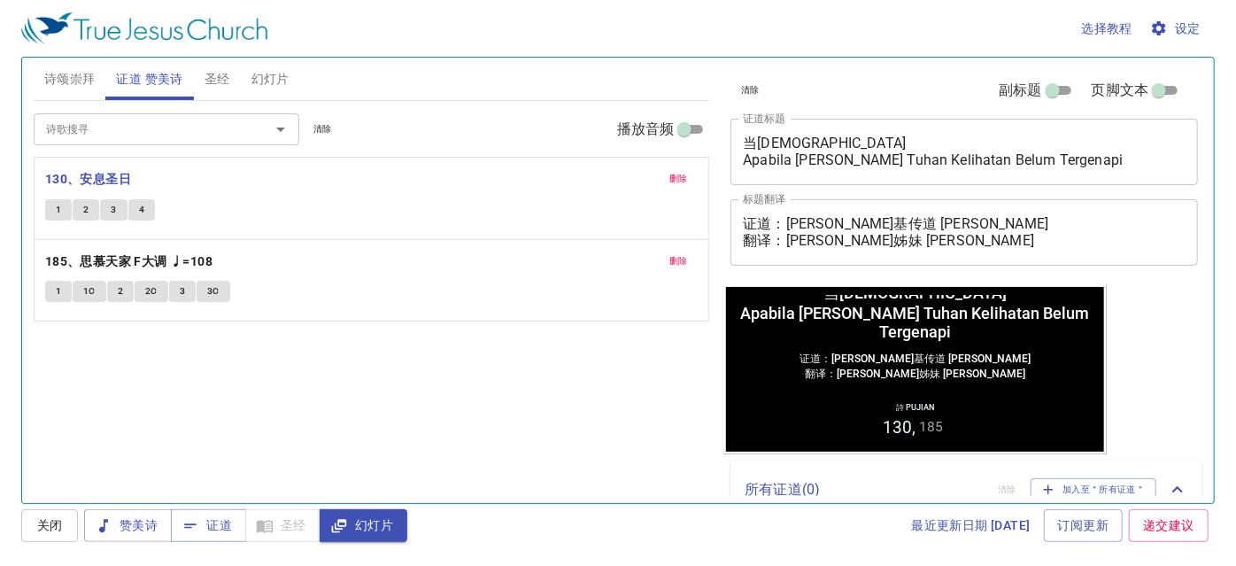
click at [669, 165] on div "删除 130、安息圣日 1 2 3 4" at bounding box center [372, 198] width 675 height 81
click at [670, 167] on div "删除 130、安息圣日 1 2 3 4" at bounding box center [372, 198] width 675 height 81
click at [670, 174] on span "删除" at bounding box center [678, 179] width 19 height 16
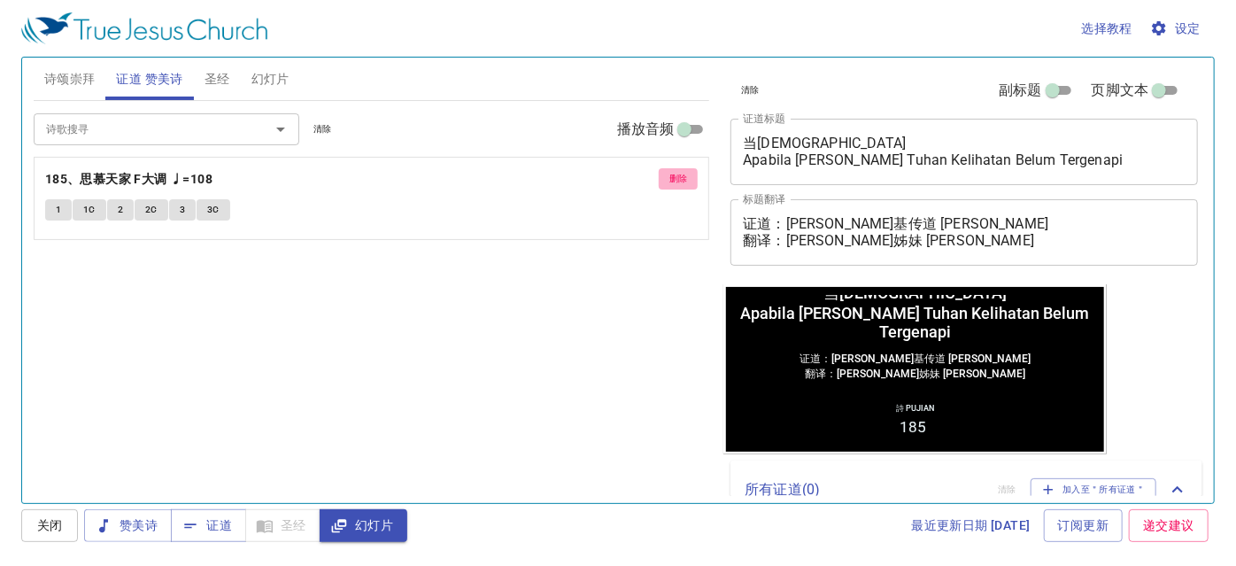
click at [670, 174] on span "删除" at bounding box center [678, 179] width 19 height 16
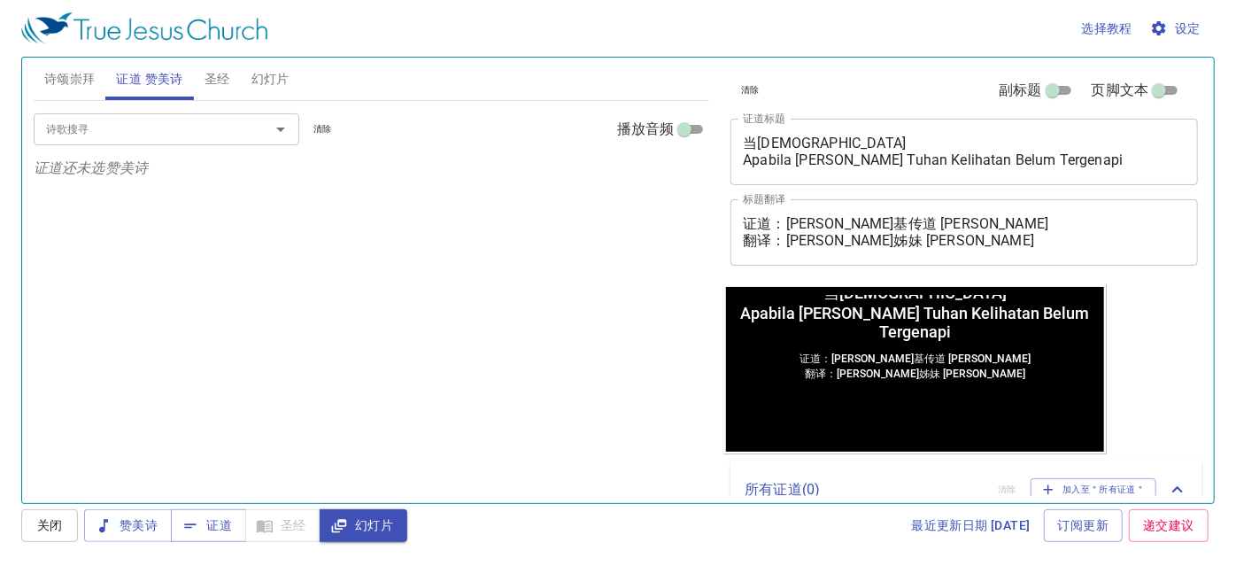
click at [243, 134] on div "诗歌搜寻" at bounding box center [167, 128] width 266 height 31
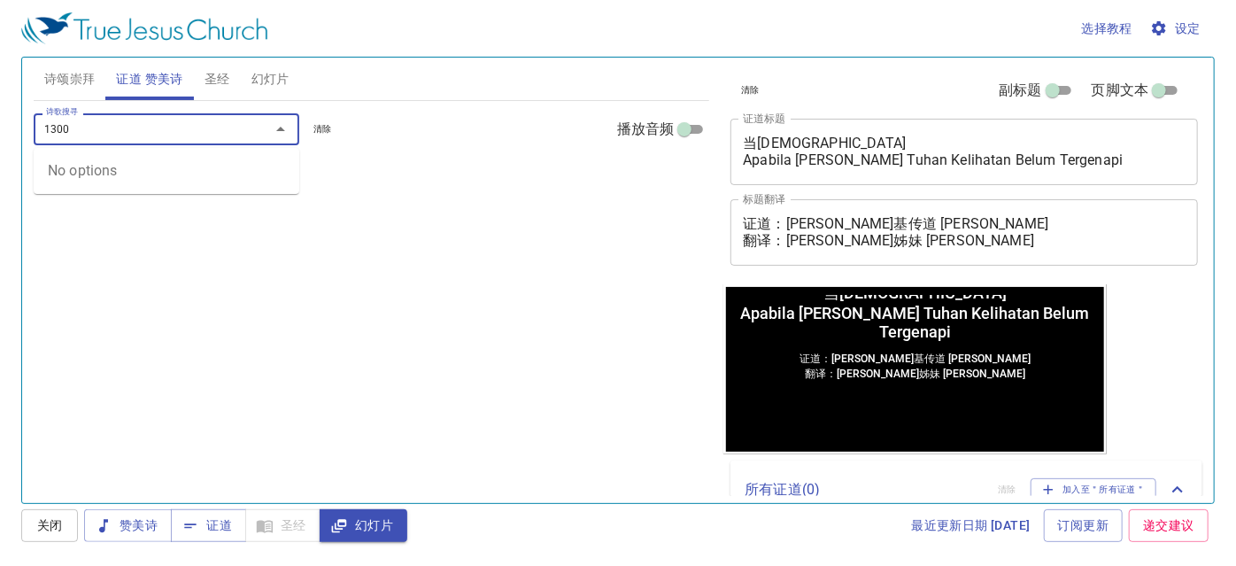
type input "130"
click at [217, 165] on li "130、安息圣日" at bounding box center [167, 168] width 266 height 27
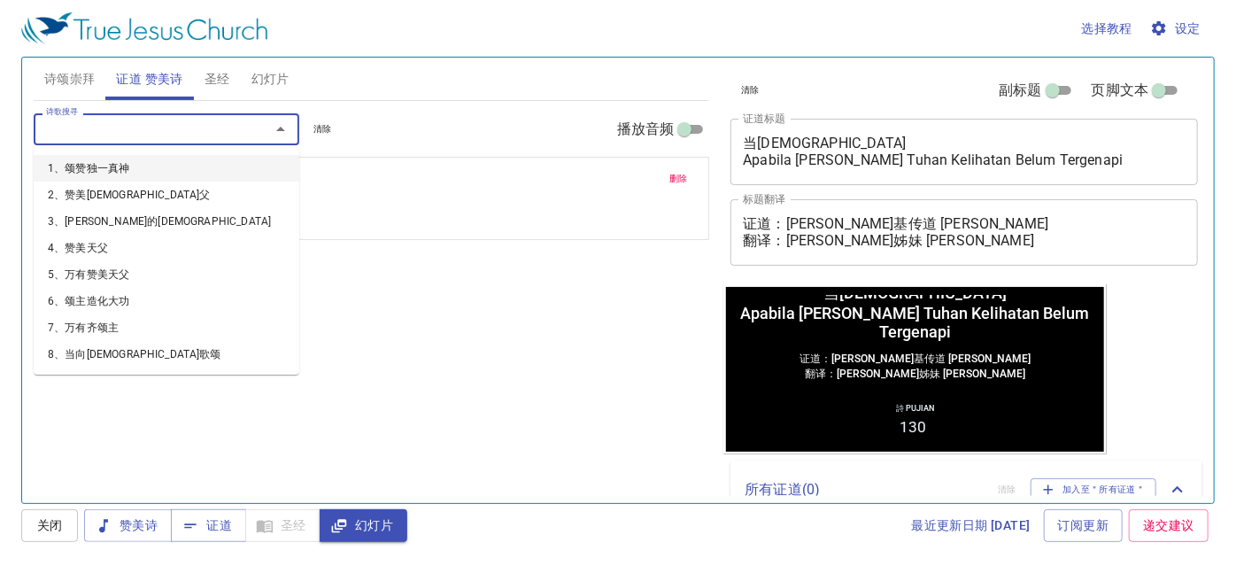
click at [208, 131] on input "诗歌搜寻" at bounding box center [140, 129] width 203 height 20
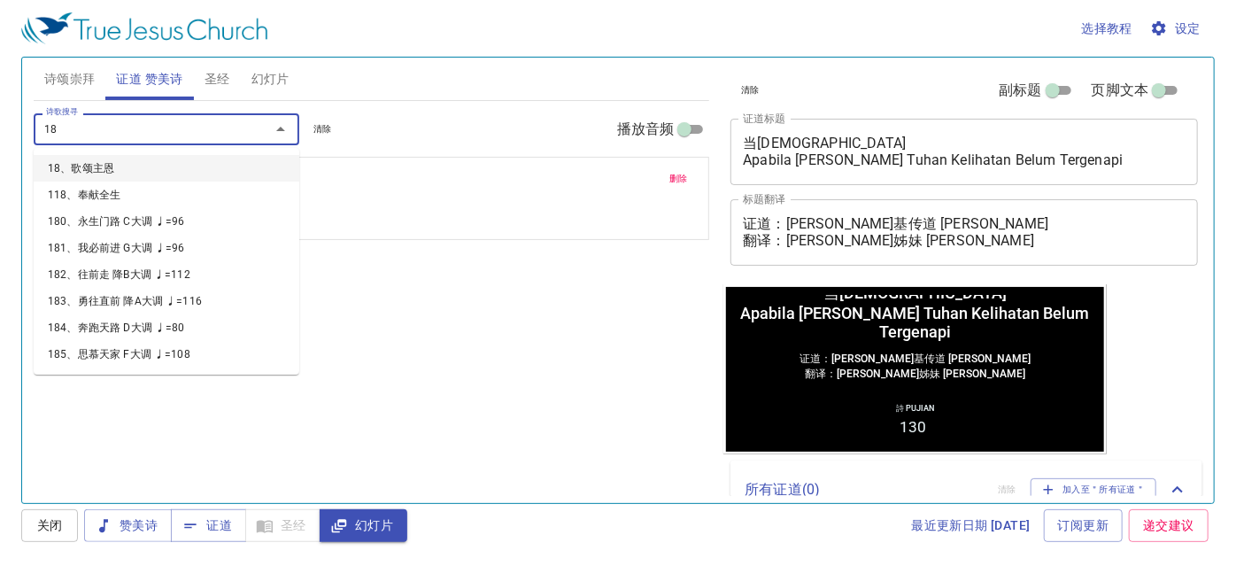
type input "185"
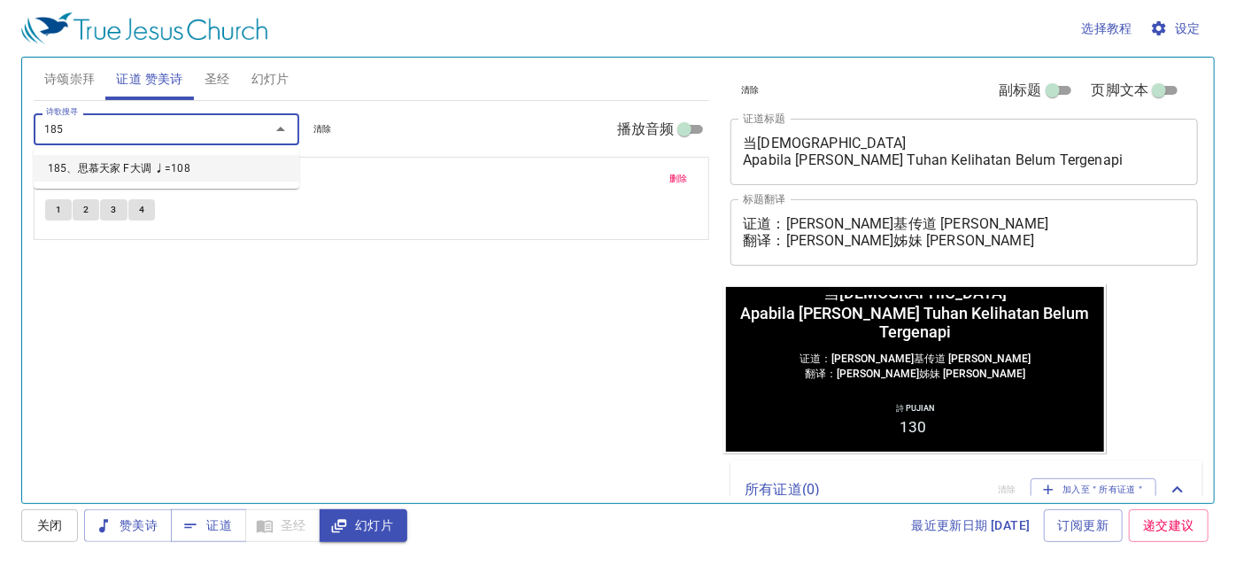
click at [0, 0] on li "185、思慕天家 F大调 ♩=108" at bounding box center [0, 0] width 0 height 0
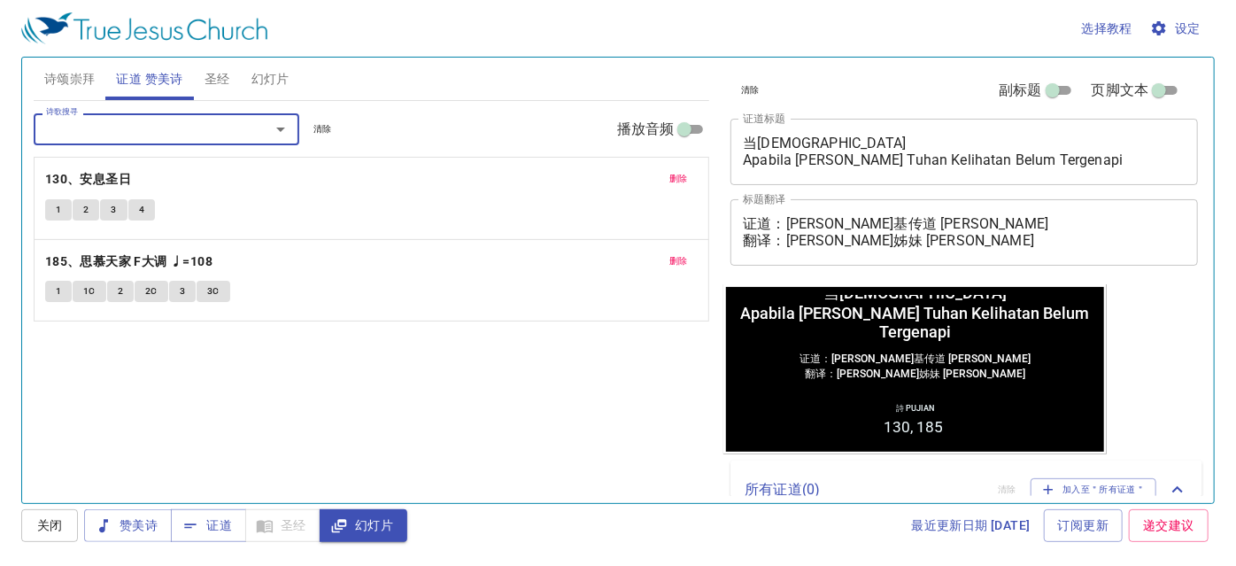
click at [259, 94] on button "幻灯片" at bounding box center [270, 79] width 59 height 42
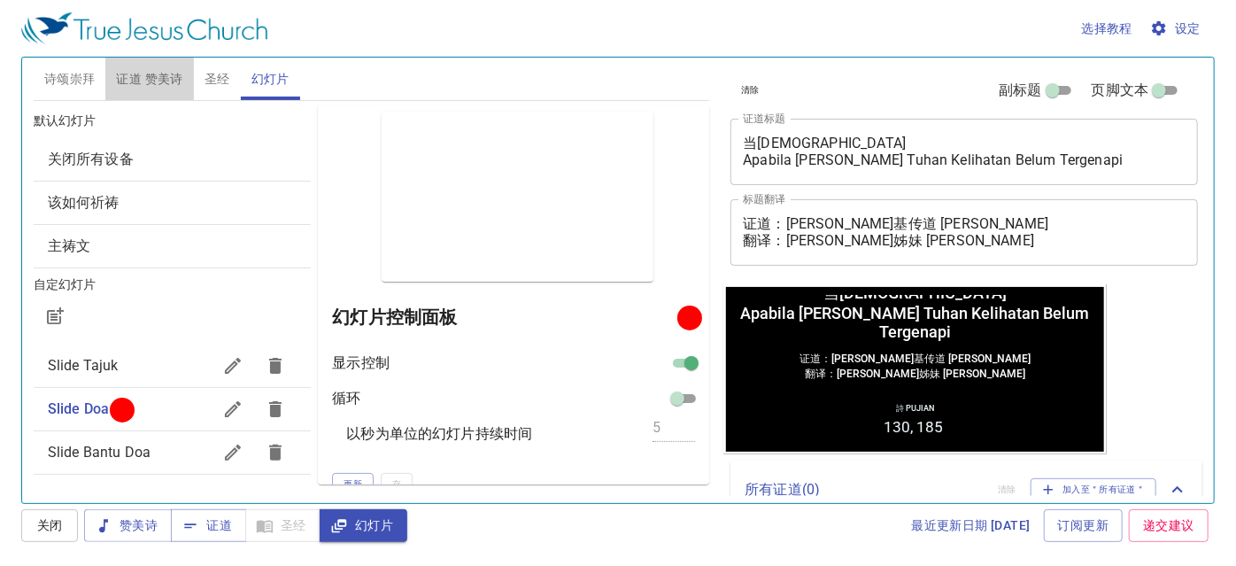
click at [170, 73] on span "证道 赞美诗" at bounding box center [149, 79] width 66 height 22
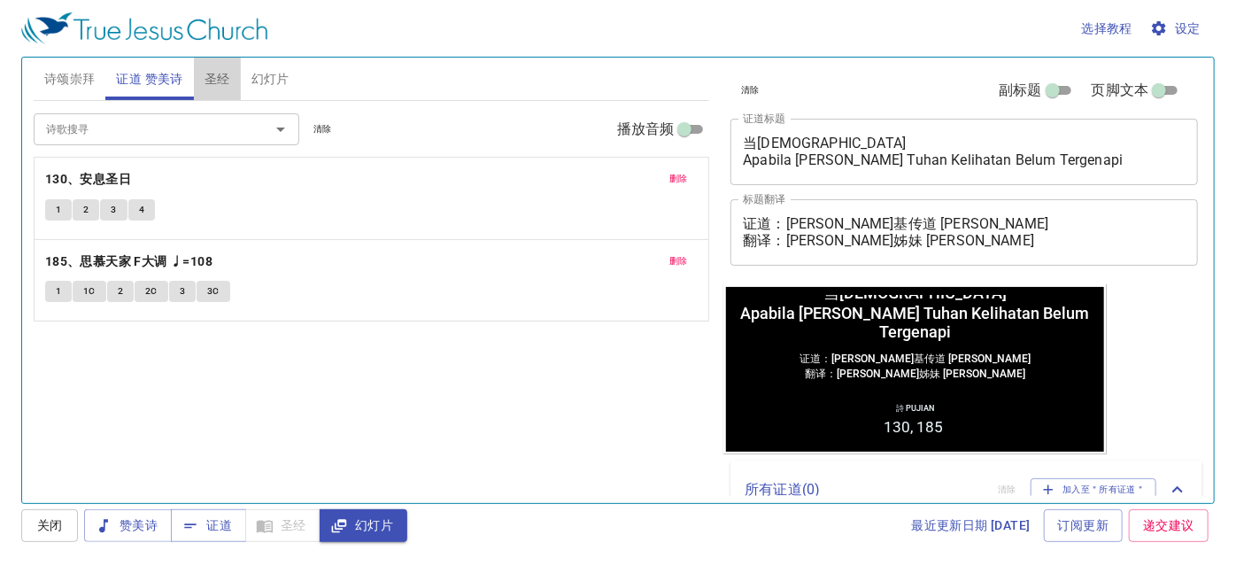
click at [220, 75] on span "圣经" at bounding box center [217, 79] width 26 height 22
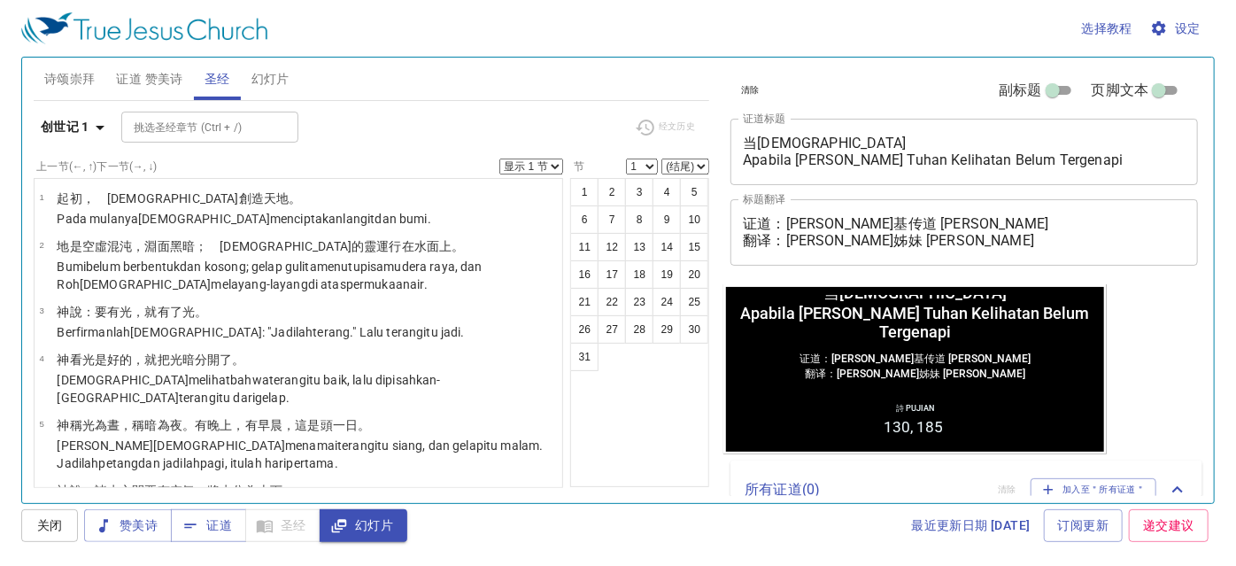
drag, startPoint x: 515, startPoint y: 563, endPoint x: 518, endPoint y: 577, distance: 14.4
click at [518, 565] on html "选择教程 设定 诗颂崇拜 证道 赞美诗 圣经 幻灯片 诗歌搜寻 诗歌搜寻 清除 播放音频 诗颂崇拜还未选赞美诗 诗歌搜寻 诗歌搜寻 清除 播放音频 删除 13…" at bounding box center [618, 283] width 1236 height 566
drag, startPoint x: 1015, startPoint y: 252, endPoint x: 951, endPoint y: 263, distance: 65.5
click at [949, 262] on div "证道：[PERSON_NAME]基传道 [PERSON_NAME] 翻译：[PERSON_NAME]姊妹 [PERSON_NAME] x 标题翻译" at bounding box center [963, 232] width 467 height 66
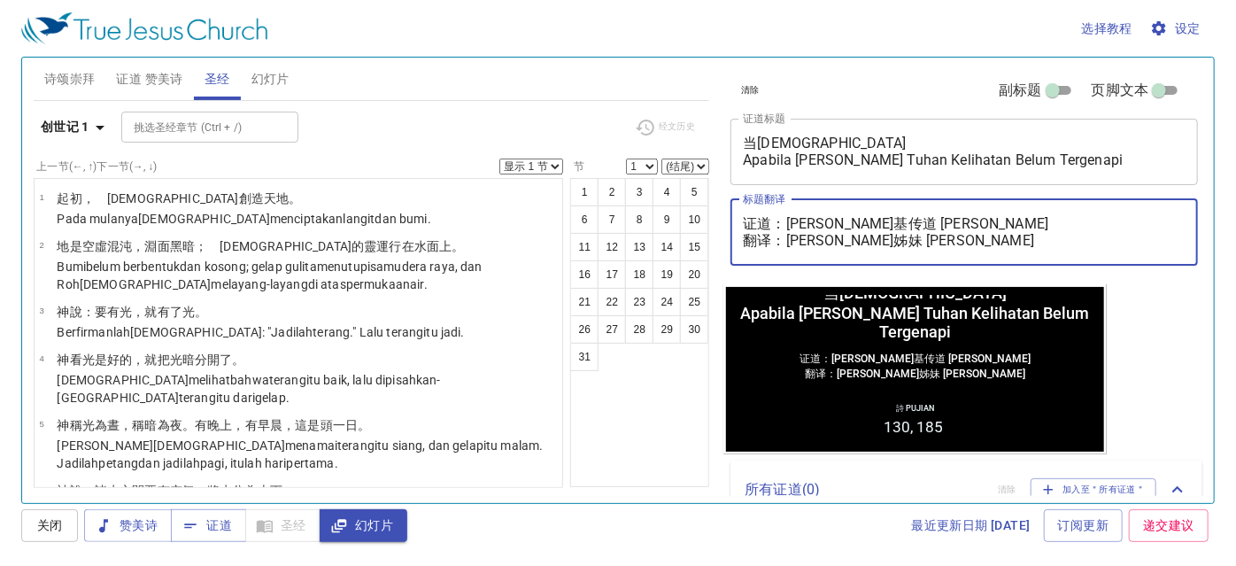
drag, startPoint x: 1006, startPoint y: 244, endPoint x: 783, endPoint y: 250, distance: 222.3
click at [783, 250] on div "证道：[PERSON_NAME]基传道 [PERSON_NAME] 翻译：[PERSON_NAME]姊妹 [PERSON_NAME] x 标题翻译" at bounding box center [963, 232] width 467 height 66
paste textarea "[PERSON_NAME]姊妹 [PERSON_NAME]"
type textarea "证道：[PERSON_NAME]传道 [PERSON_NAME] 翻译：[PERSON_NAME] [PERSON_NAME]"
click at [816, 143] on textarea "当[DEMOGRAPHIC_DATA] Apabila [PERSON_NAME] Tuhan Kelihatan Belum Tergenapi" at bounding box center [964, 152] width 443 height 34
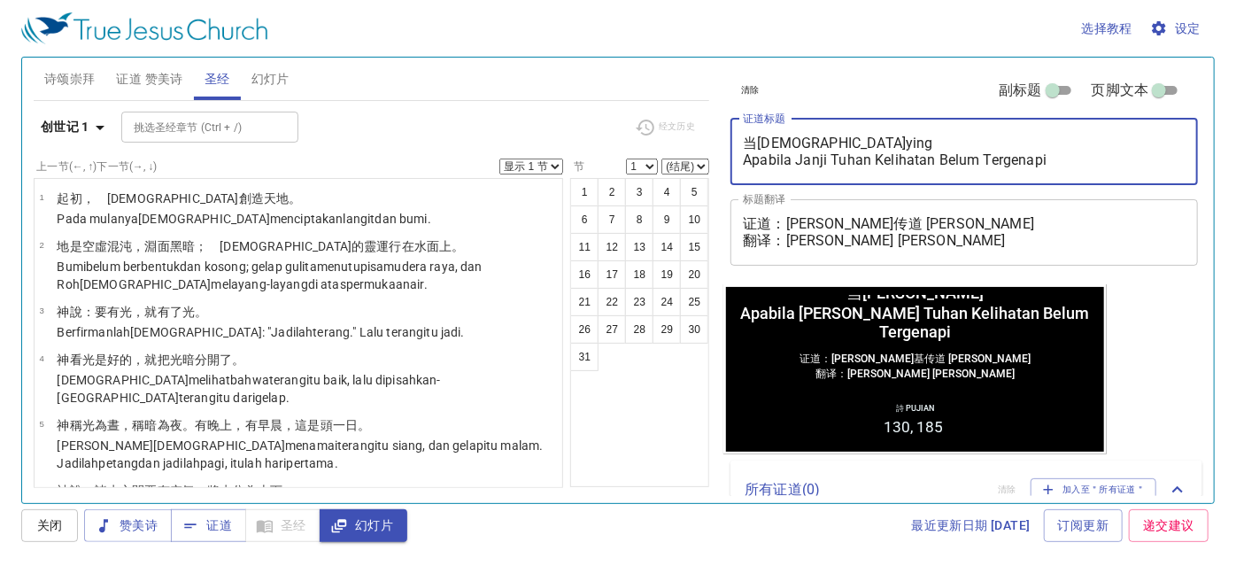
type textarea "当[DEMOGRAPHIC_DATA][PERSON_NAME] Apabila Janji Tuhan Kelihatan Belum Tergenapi"
